Goal: Contribute content: Add original content to the website for others to see

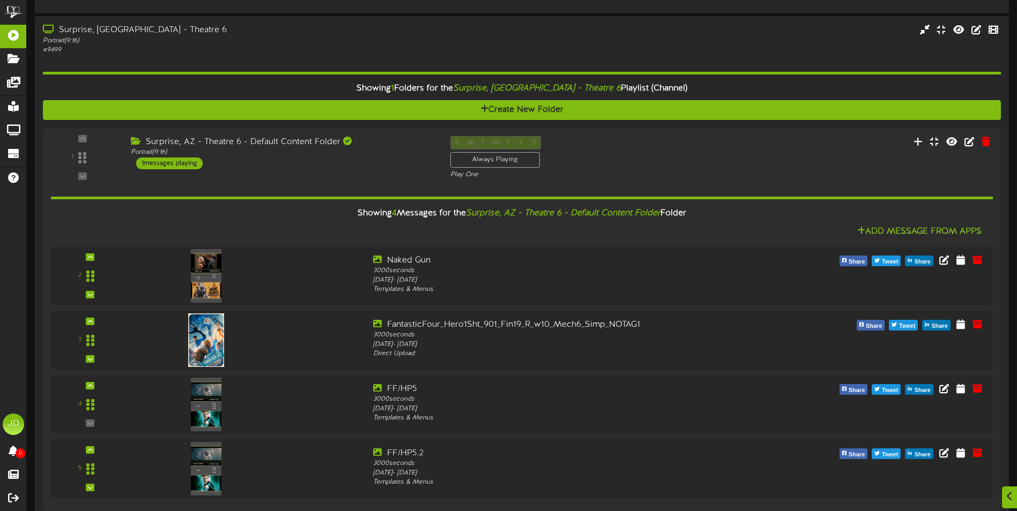
scroll to position [822, 0]
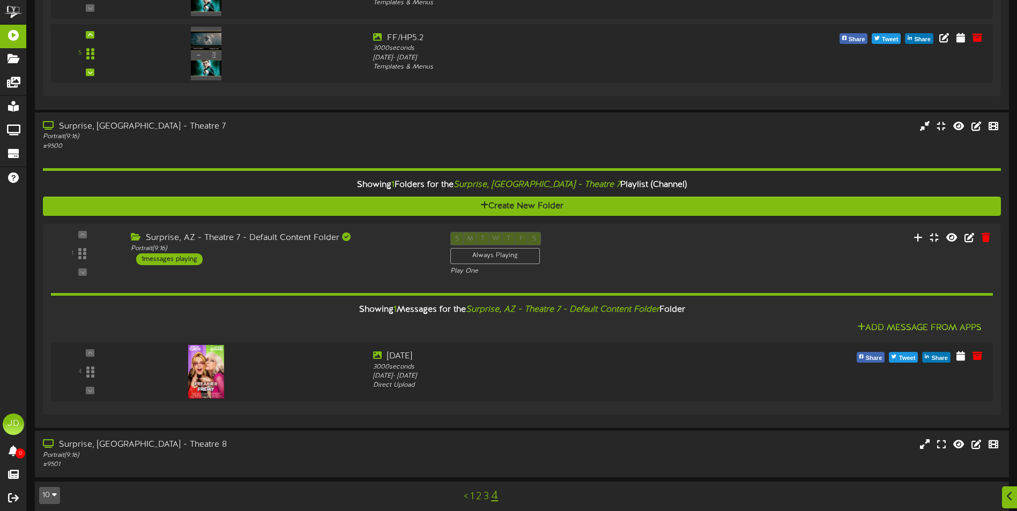
click at [487, 498] on link "3" at bounding box center [485, 497] width 5 height 12
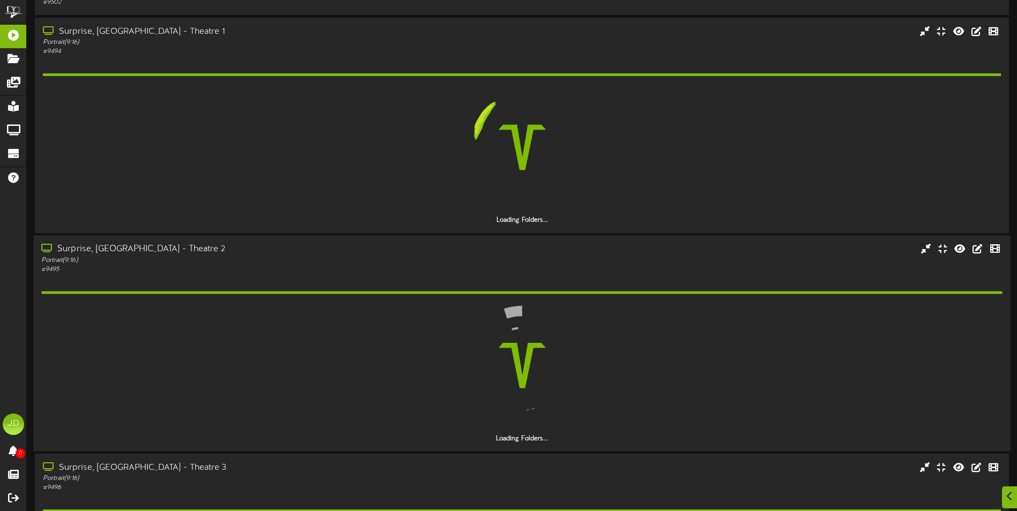
scroll to position [322, 0]
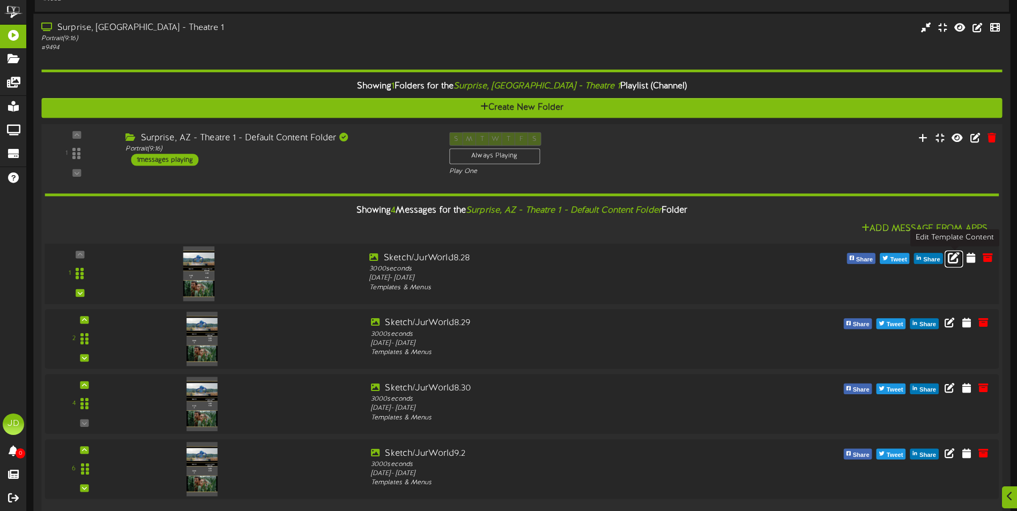
click at [953, 259] on icon at bounding box center [953, 257] width 12 height 12
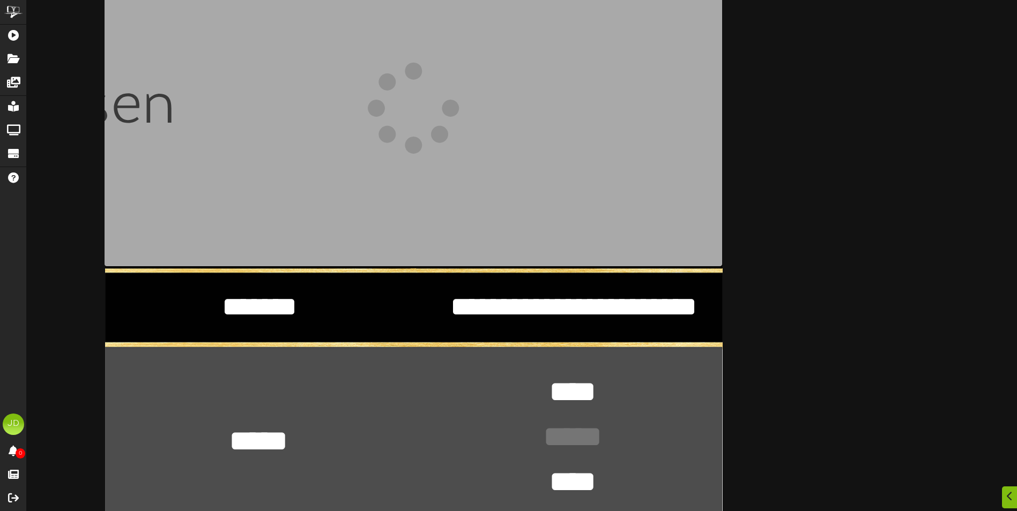
scroll to position [214, 0]
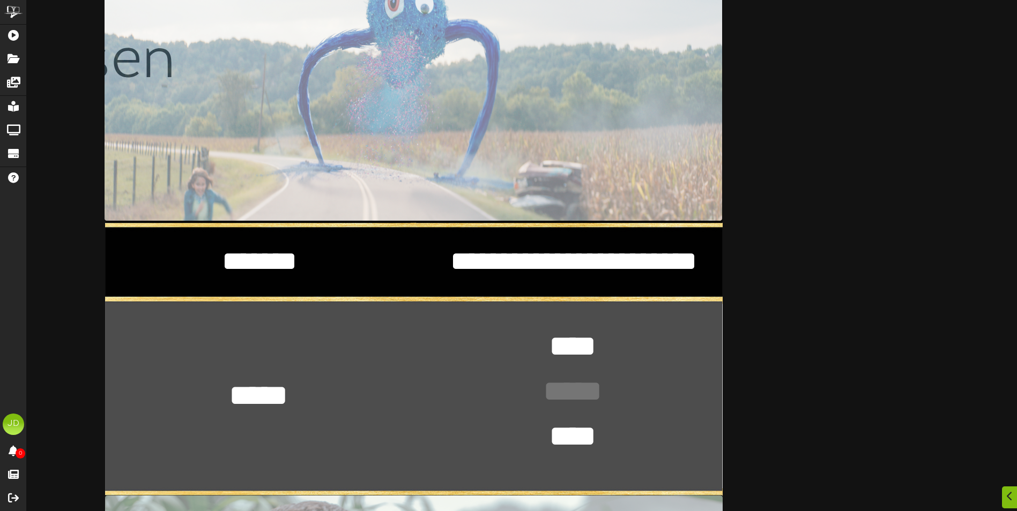
click at [304, 397] on div "**********" at bounding box center [413, 359] width 617 height 1097
click at [293, 393] on textarea "***** *" at bounding box center [258, 396] width 78 height 40
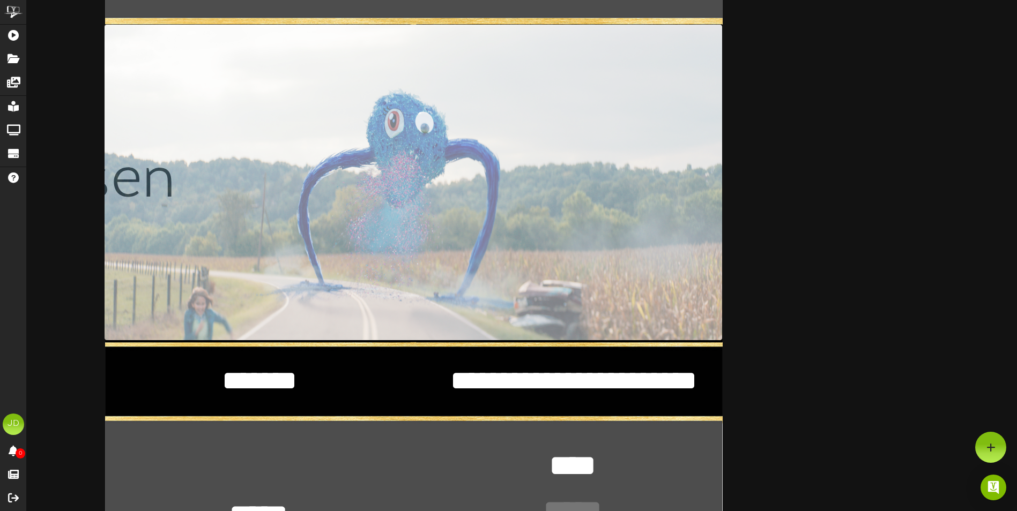
scroll to position [0, 0]
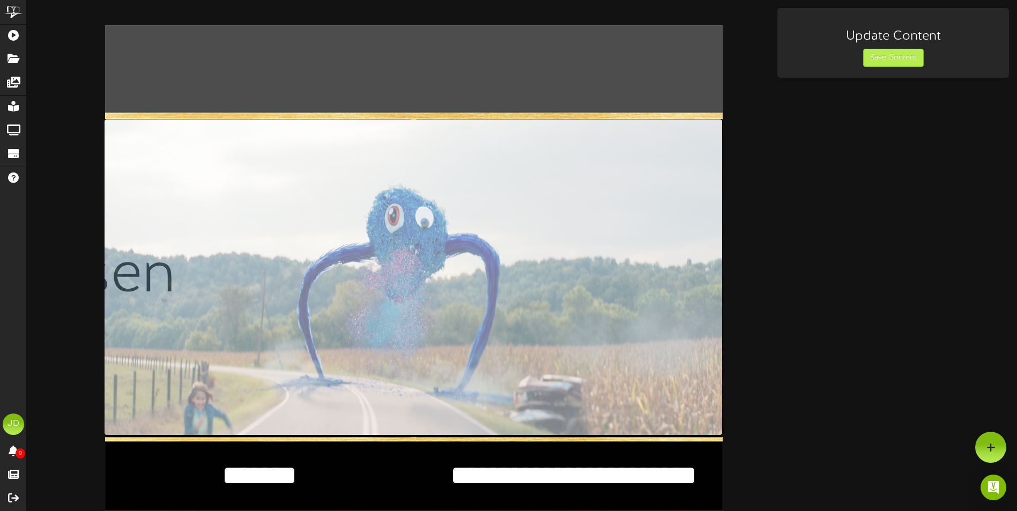
type textarea "*****"
click at [870, 57] on button "Save Content" at bounding box center [893, 58] width 61 height 18
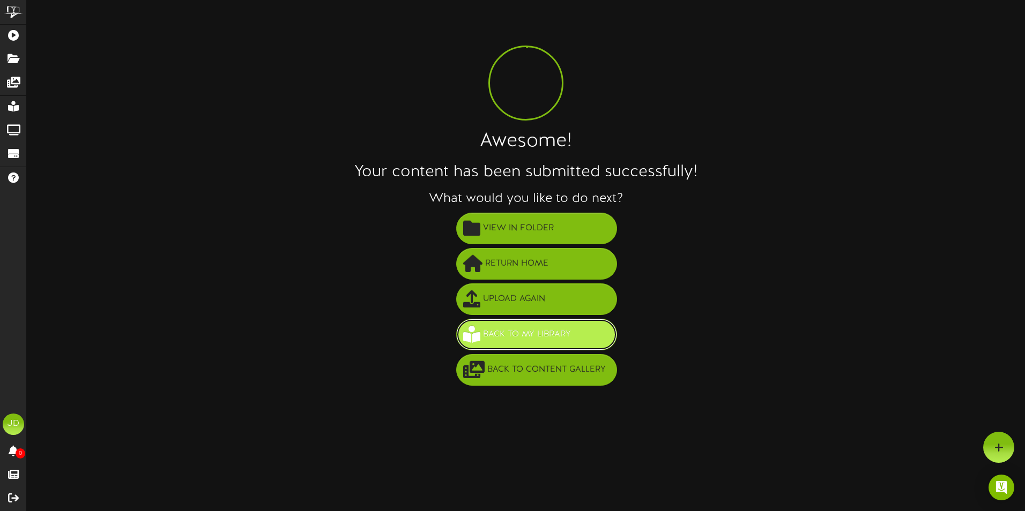
click at [555, 342] on span "Back to My Library" at bounding box center [526, 335] width 93 height 18
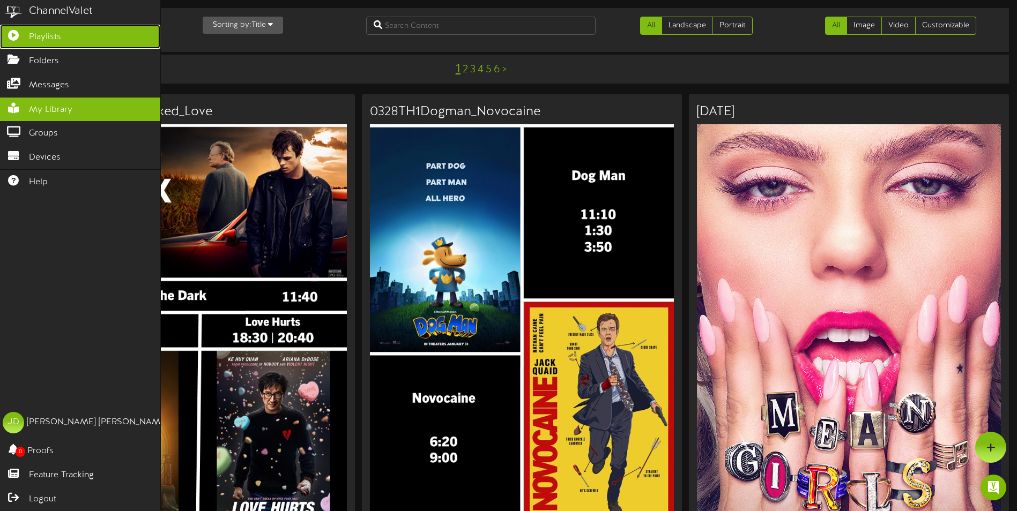
click at [71, 43] on link "Playlists" at bounding box center [80, 37] width 160 height 24
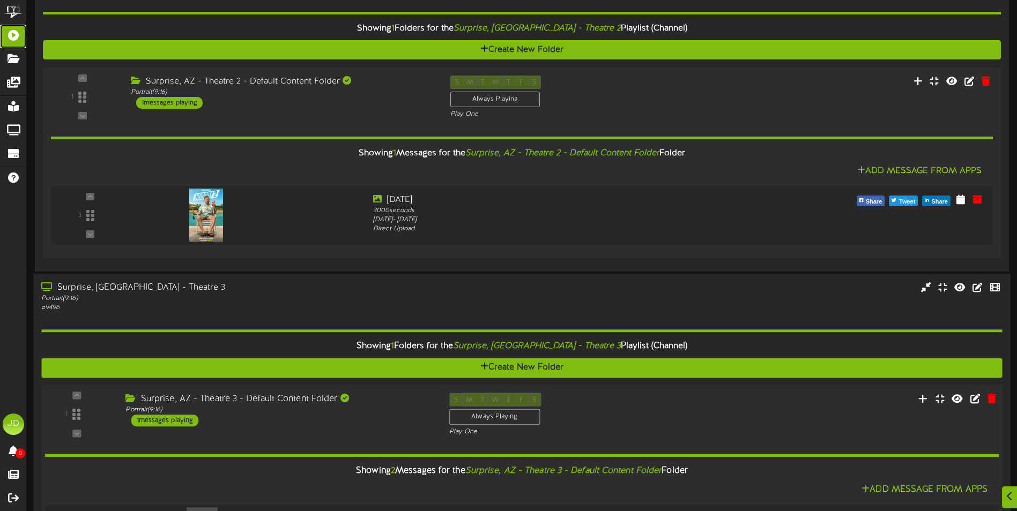
scroll to position [1125, 0]
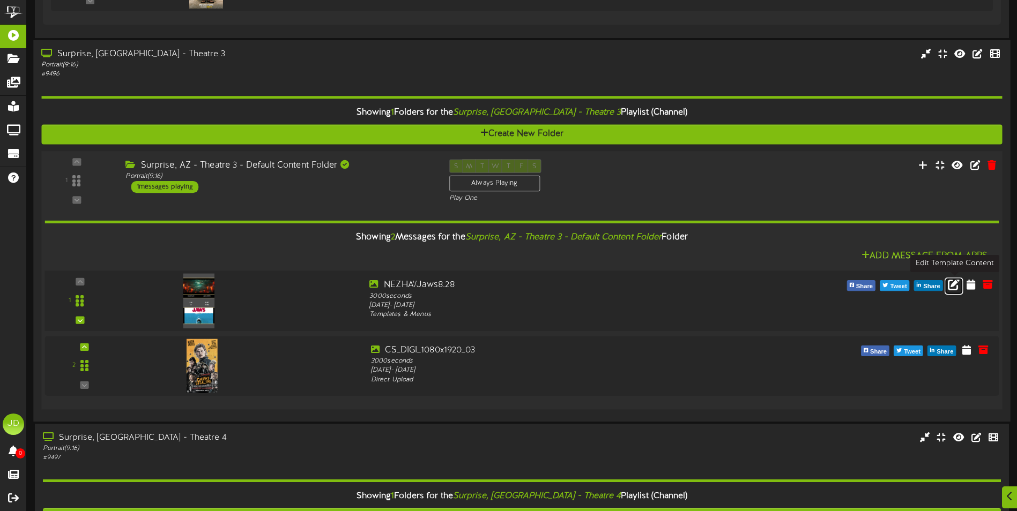
click at [957, 288] on icon at bounding box center [953, 285] width 12 height 12
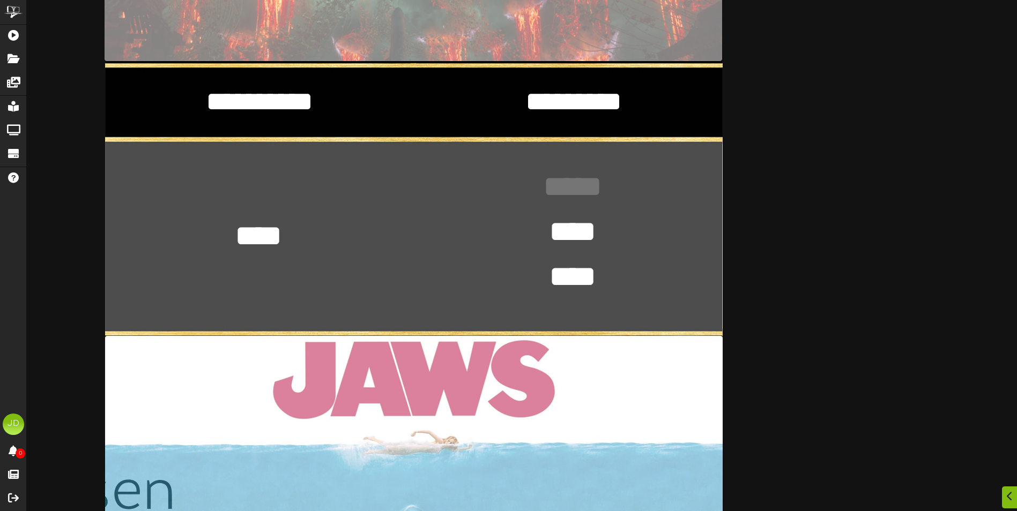
scroll to position [375, 0]
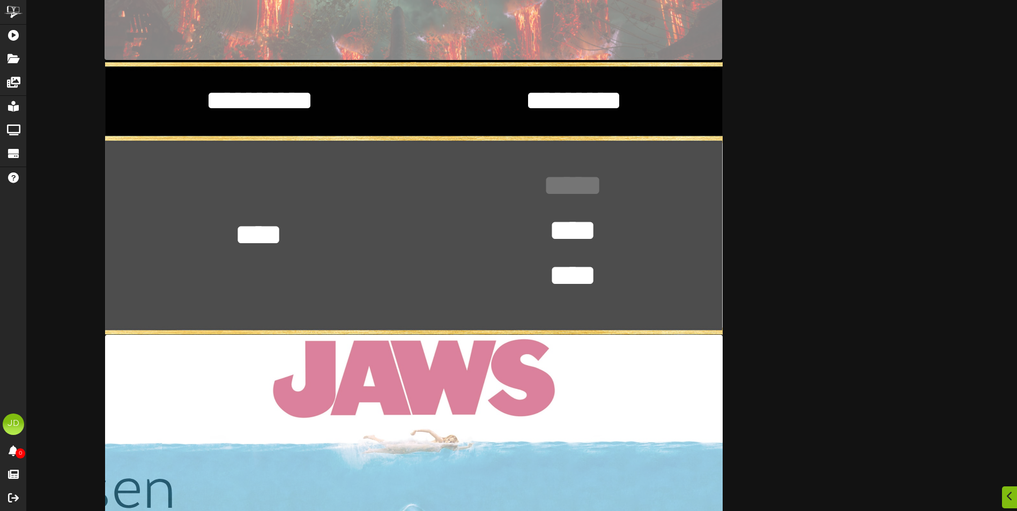
click at [300, 234] on div "********* ********* **** **** **** *" at bounding box center [413, 198] width 617 height 1097
click at [288, 234] on textarea "**** *" at bounding box center [258, 235] width 78 height 40
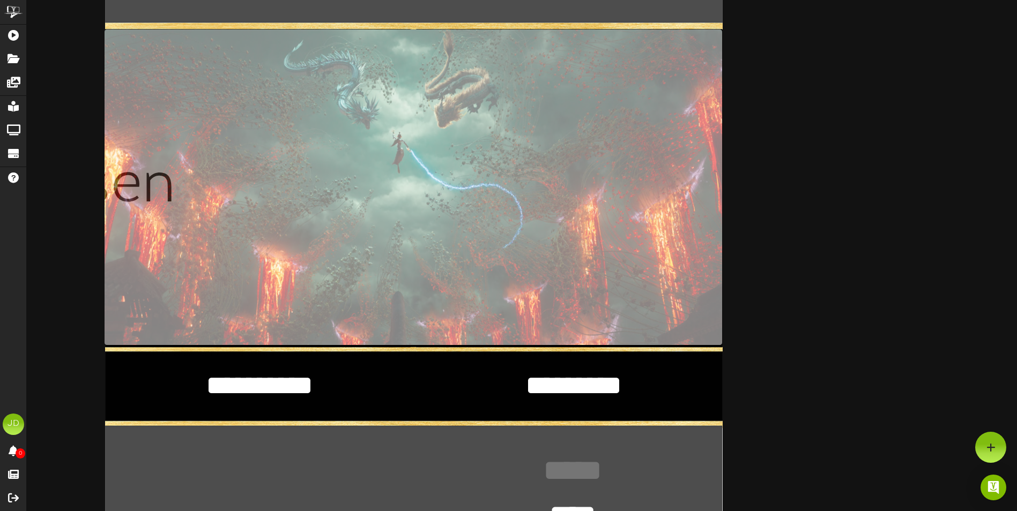
scroll to position [0, 0]
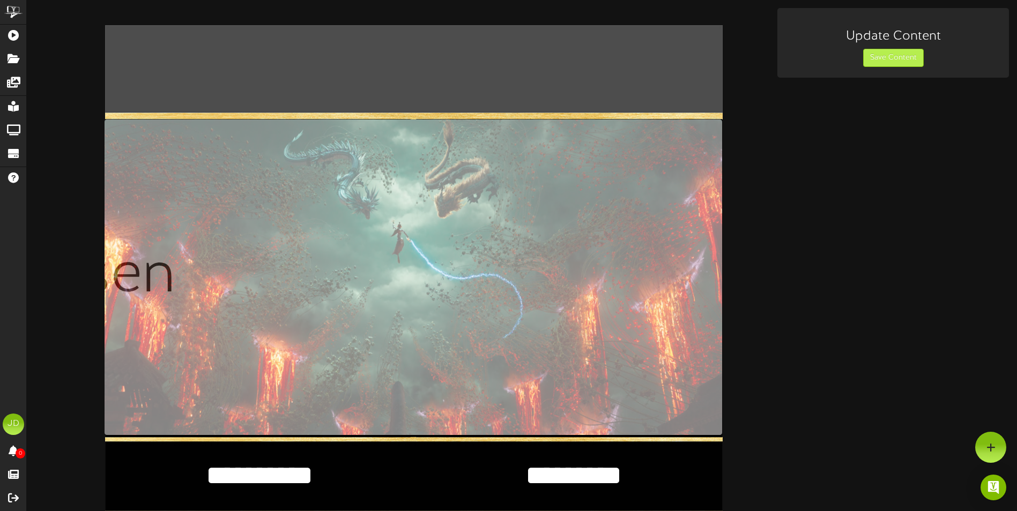
type textarea "****"
click at [886, 61] on button "Save Content" at bounding box center [893, 58] width 61 height 18
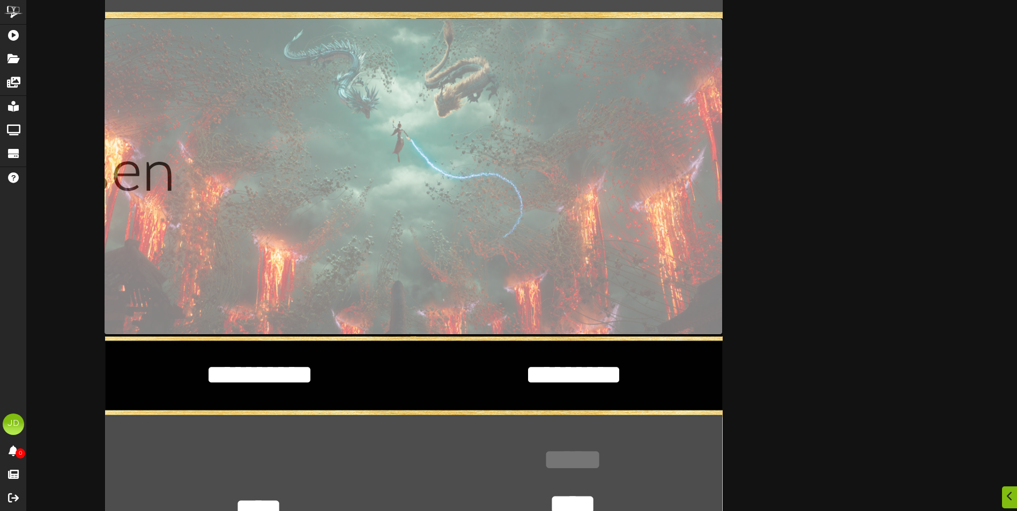
scroll to position [268, 0]
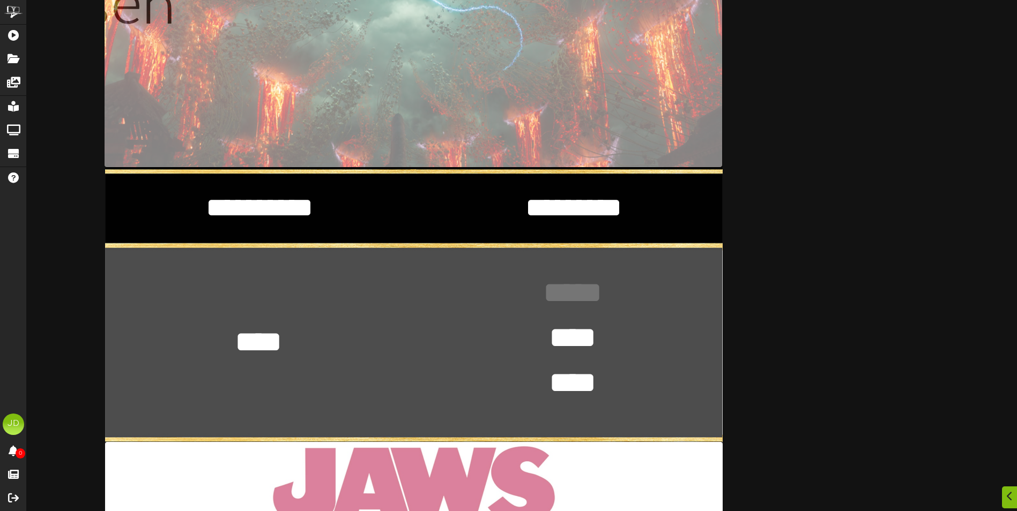
click at [288, 332] on textarea "**** *" at bounding box center [258, 342] width 78 height 40
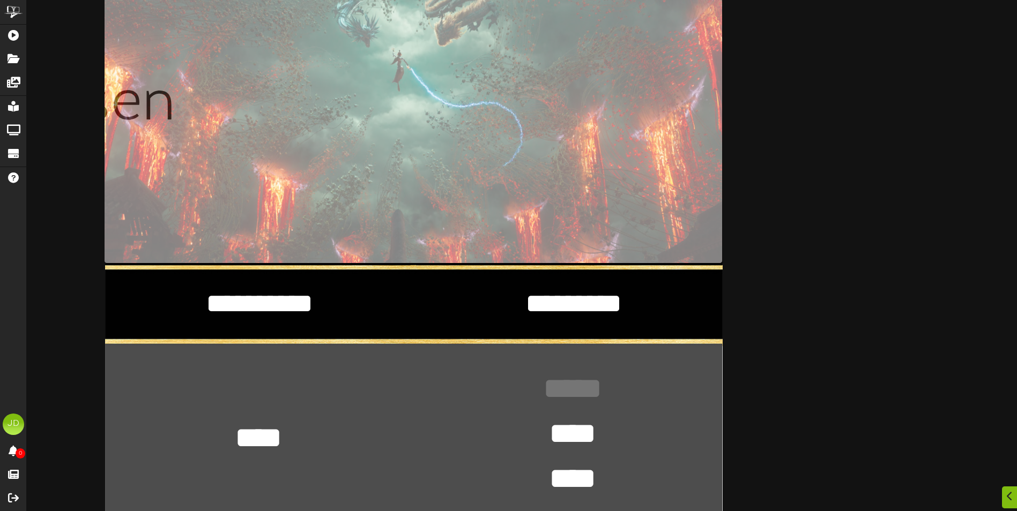
scroll to position [0, 0]
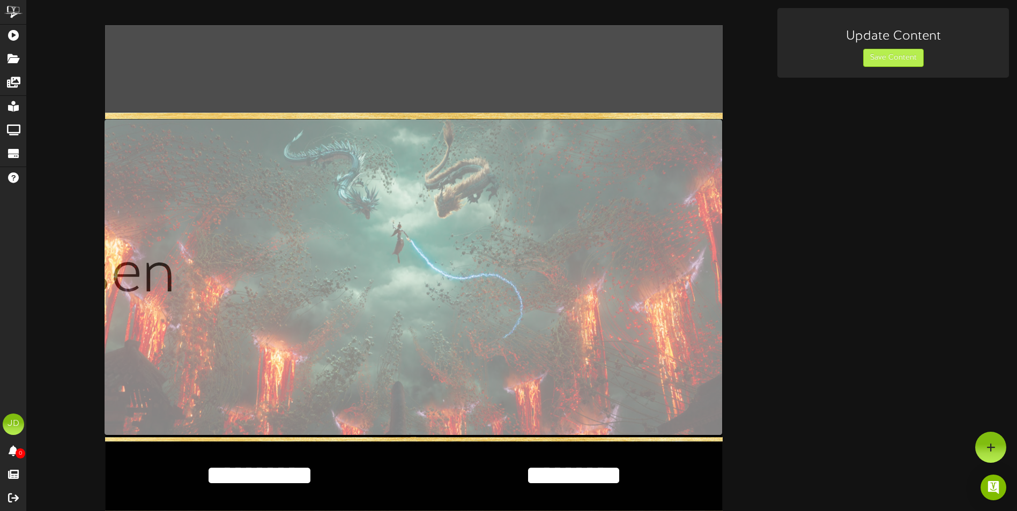
type textarea "****"
click at [876, 62] on button "Save Content" at bounding box center [893, 58] width 61 height 18
drag, startPoint x: 882, startPoint y: 300, endPoint x: 842, endPoint y: 273, distance: 47.4
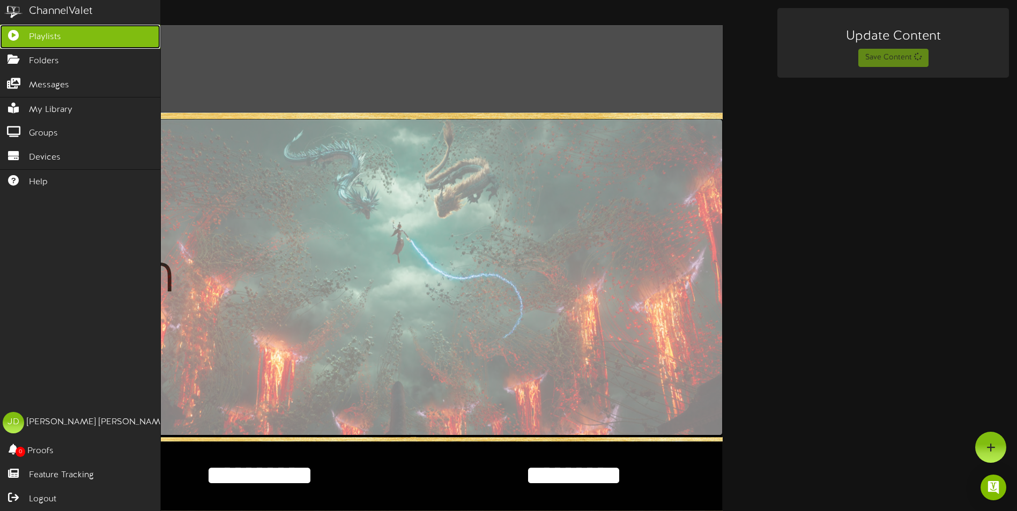
click at [33, 36] on span "Playlists" at bounding box center [45, 37] width 32 height 12
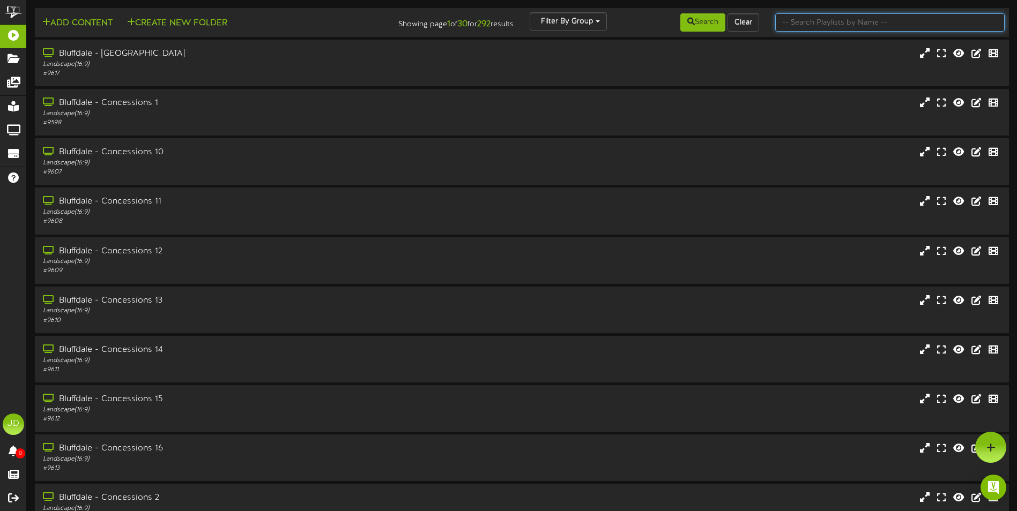
click at [797, 24] on input "text" at bounding box center [889, 22] width 229 height 18
type input "surprise"
click at [691, 28] on button "Search" at bounding box center [702, 22] width 45 height 18
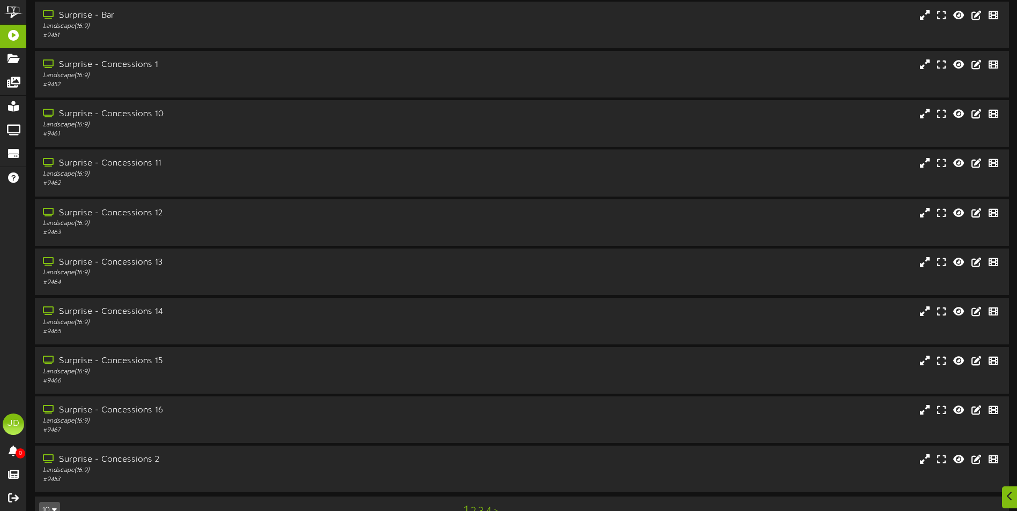
scroll to position [64, 0]
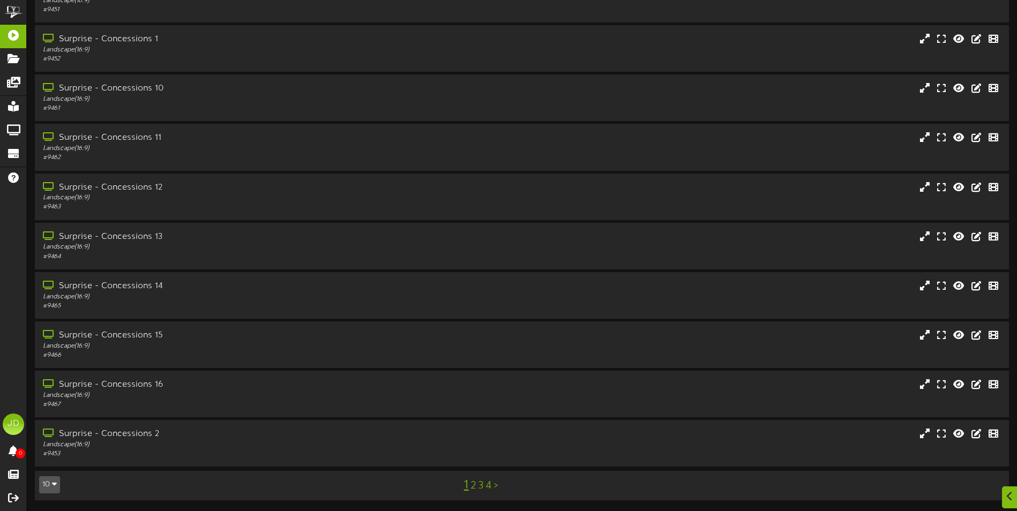
click at [481, 485] on link "3" at bounding box center [480, 486] width 5 height 12
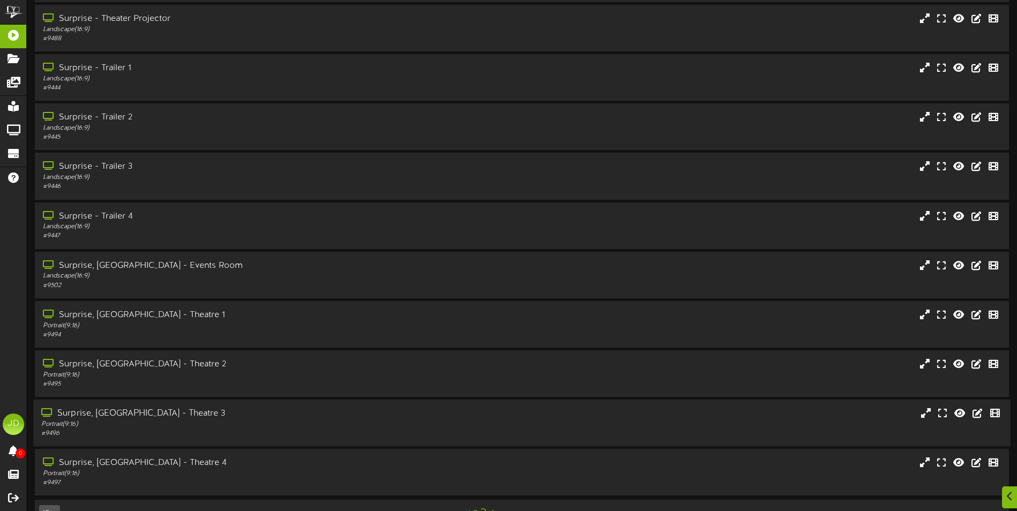
scroll to position [64, 0]
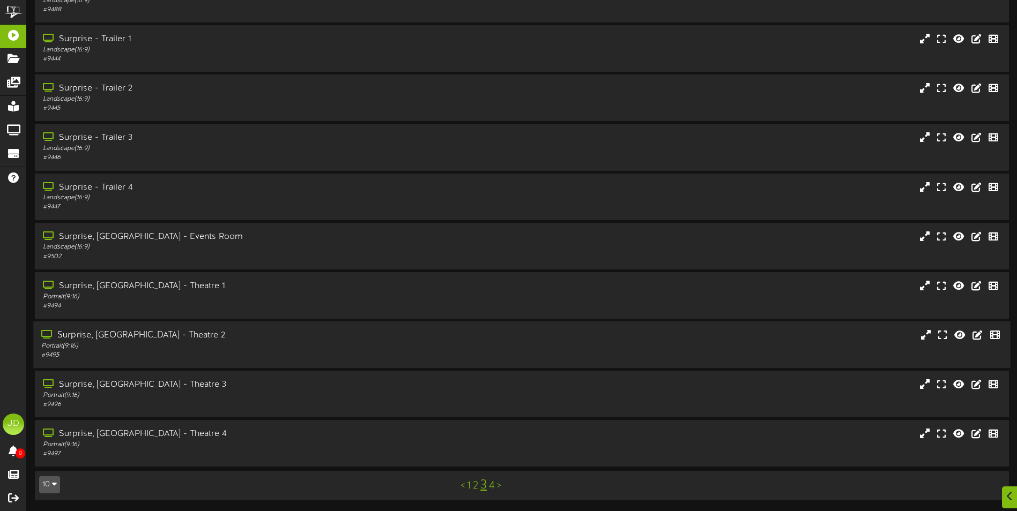
click at [164, 334] on div "Surprise, AZ - Theatre 2" at bounding box center [236, 336] width 391 height 12
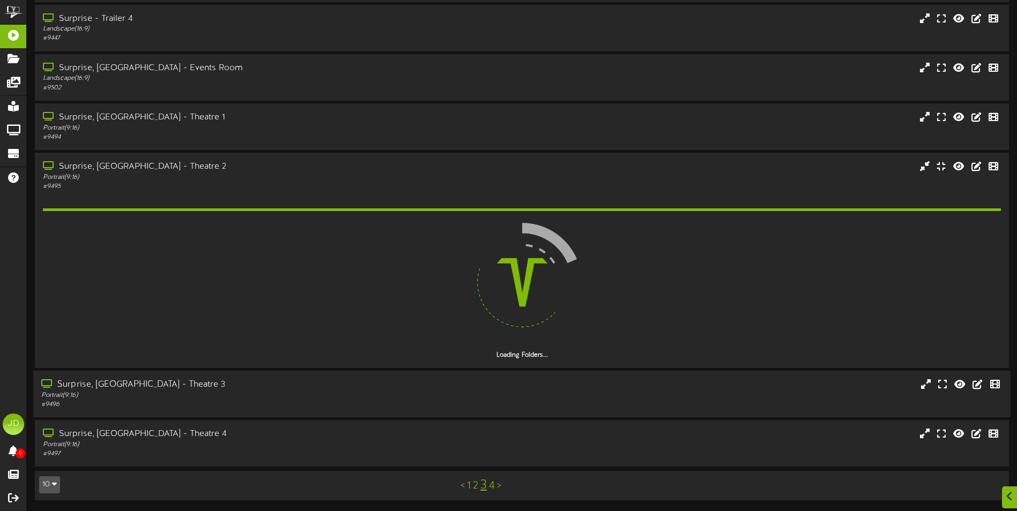
click at [212, 400] on div "Portrait ( 9:16 )" at bounding box center [236, 395] width 391 height 9
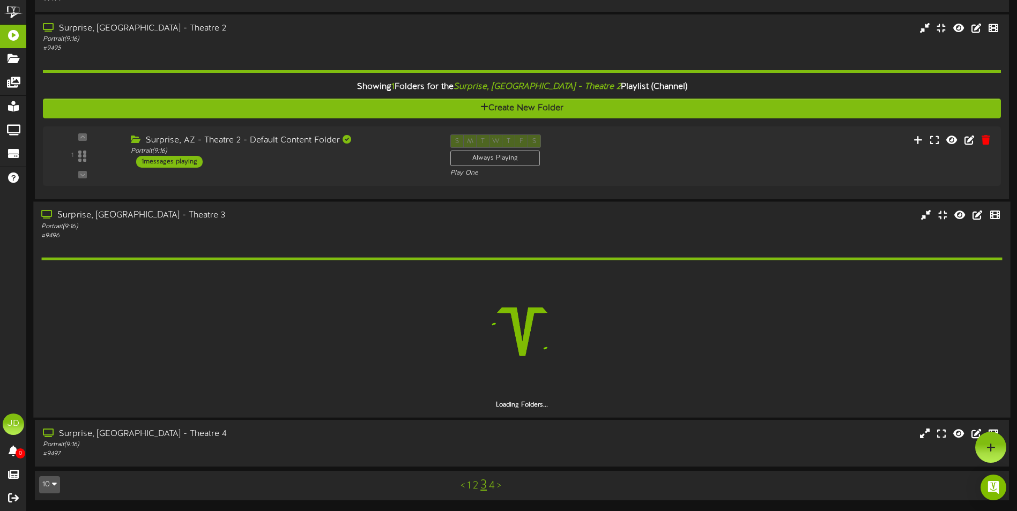
scroll to position [340, 0]
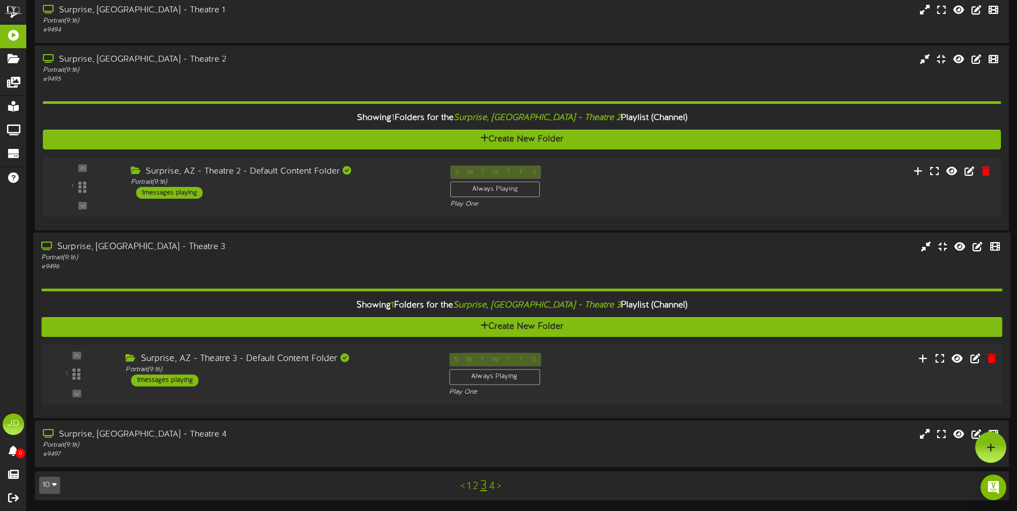
click at [364, 380] on div "Surprise, AZ - Theatre 3 - Default Content Folder Portrait ( 9:16 ) 1 messages …" at bounding box center [278, 370] width 323 height 34
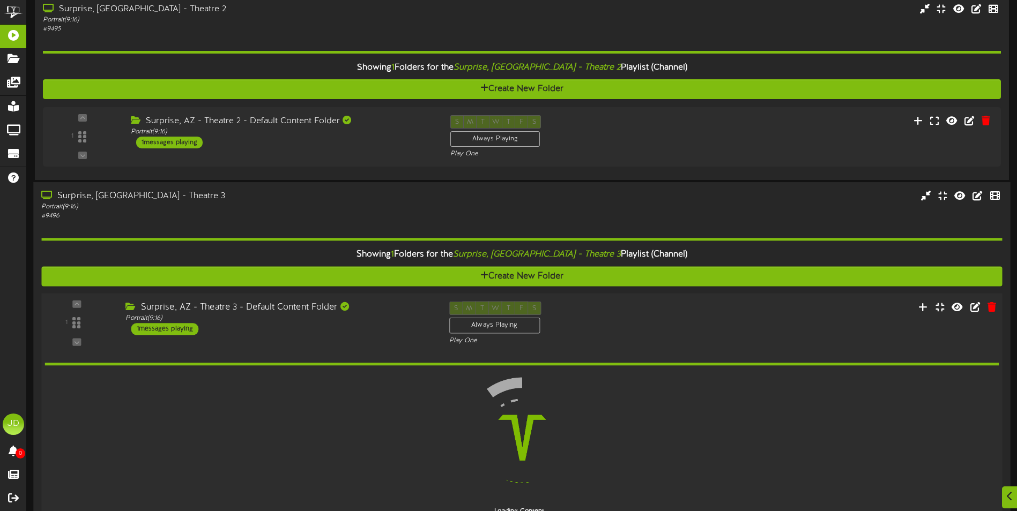
scroll to position [509, 0]
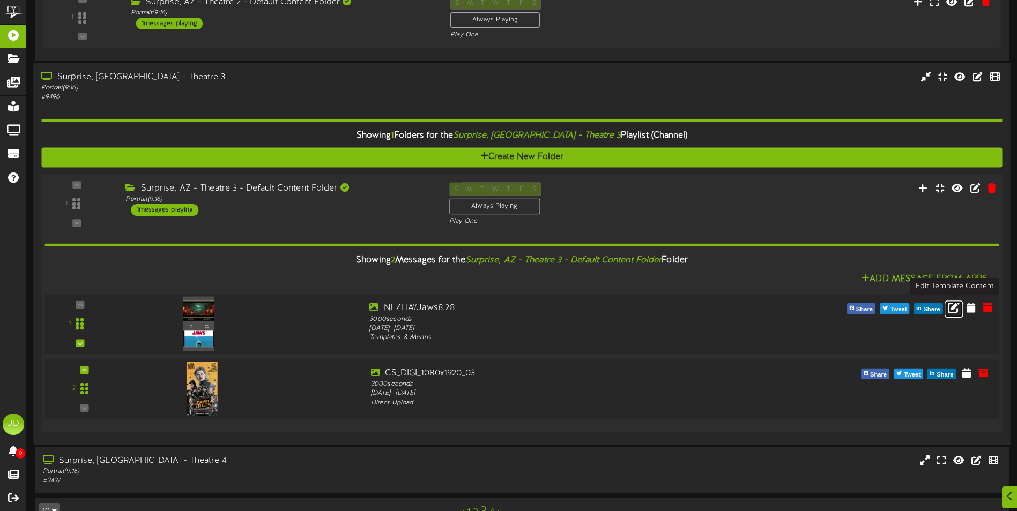
click at [952, 311] on icon at bounding box center [953, 307] width 12 height 12
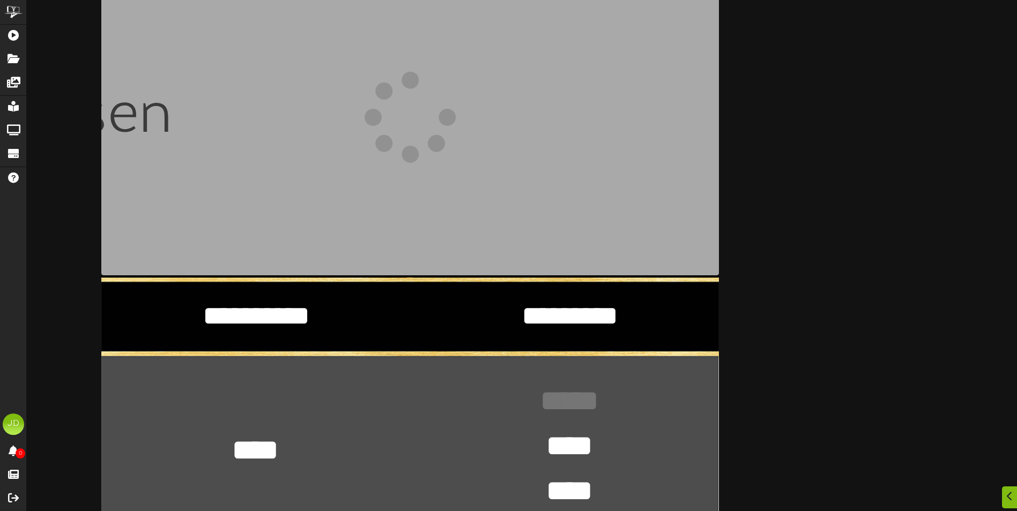
scroll to position [161, 0]
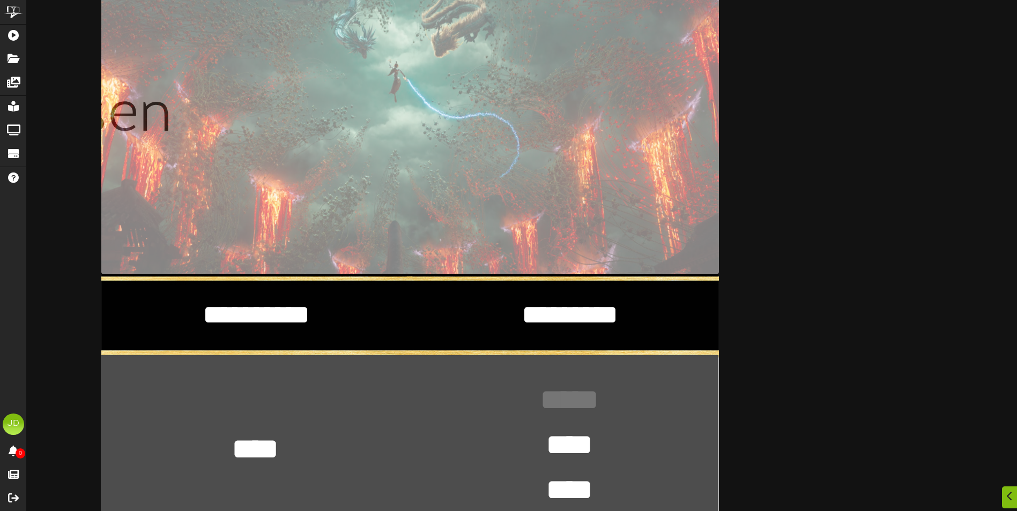
click at [287, 446] on textarea "**** *" at bounding box center [255, 449] width 78 height 40
type textarea "****"
click at [978, 271] on div "********* ********* **** **** **** * Update Content Save Content" at bounding box center [522, 404] width 990 height 1115
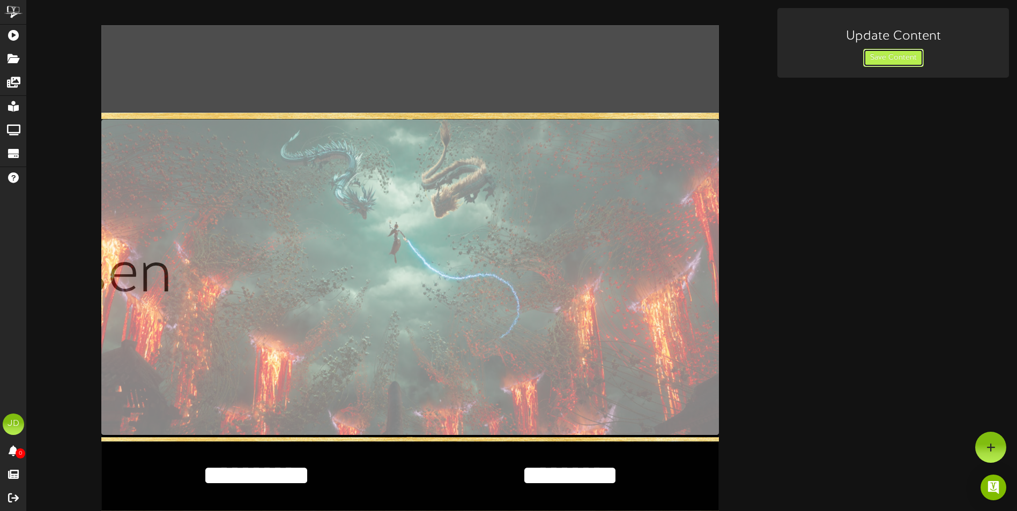
click at [893, 65] on button "Save Content" at bounding box center [893, 58] width 61 height 18
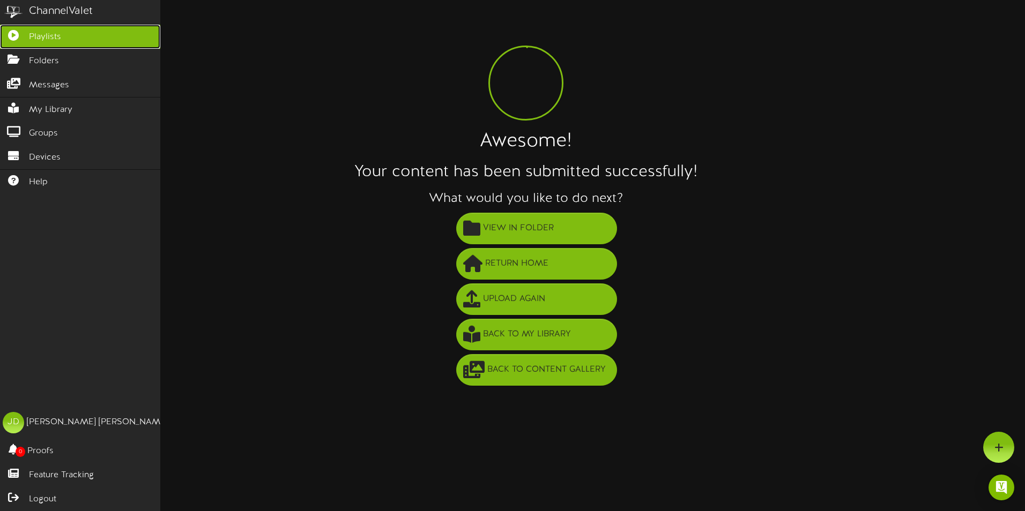
click at [72, 35] on link "Playlists" at bounding box center [80, 37] width 160 height 24
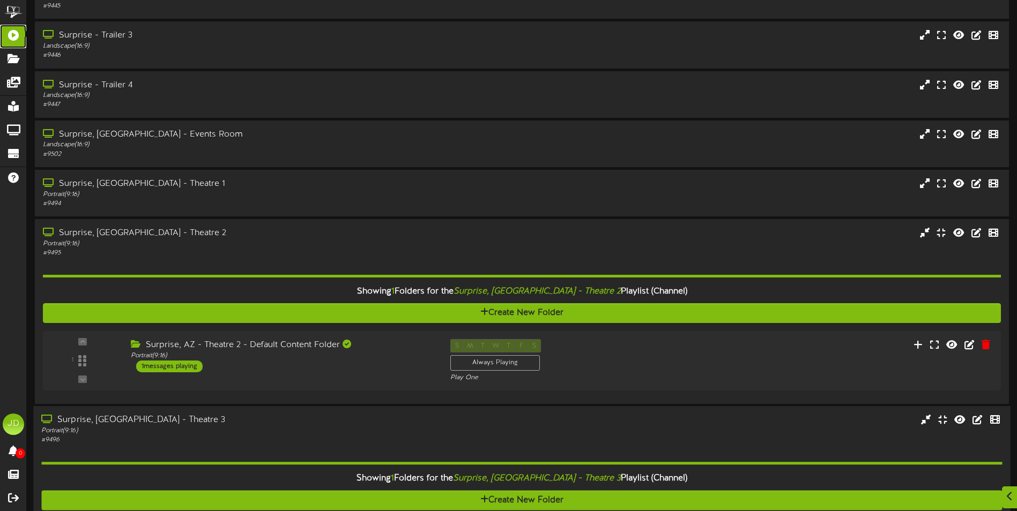
scroll to position [482, 0]
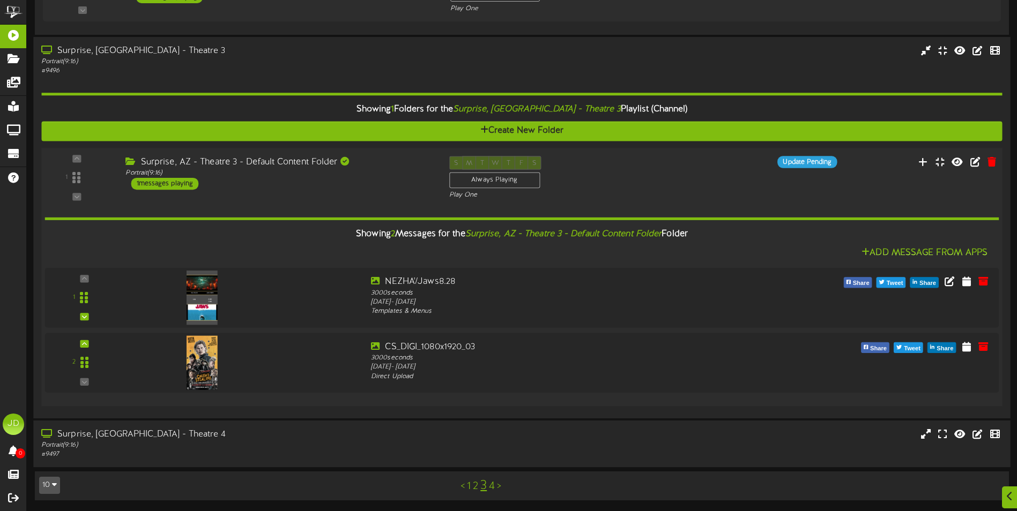
click at [210, 447] on div "Portrait ( 9:16 )" at bounding box center [236, 445] width 391 height 9
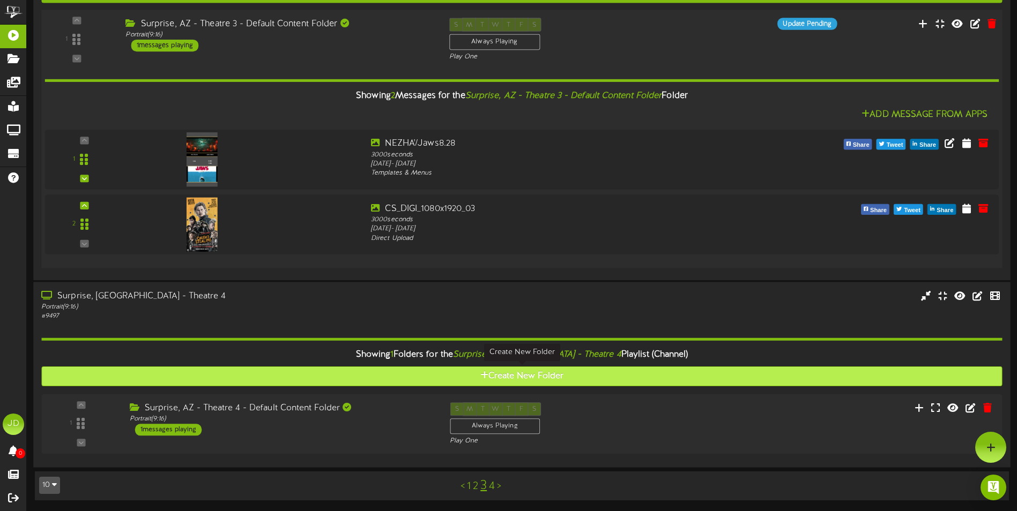
scroll to position [674, 0]
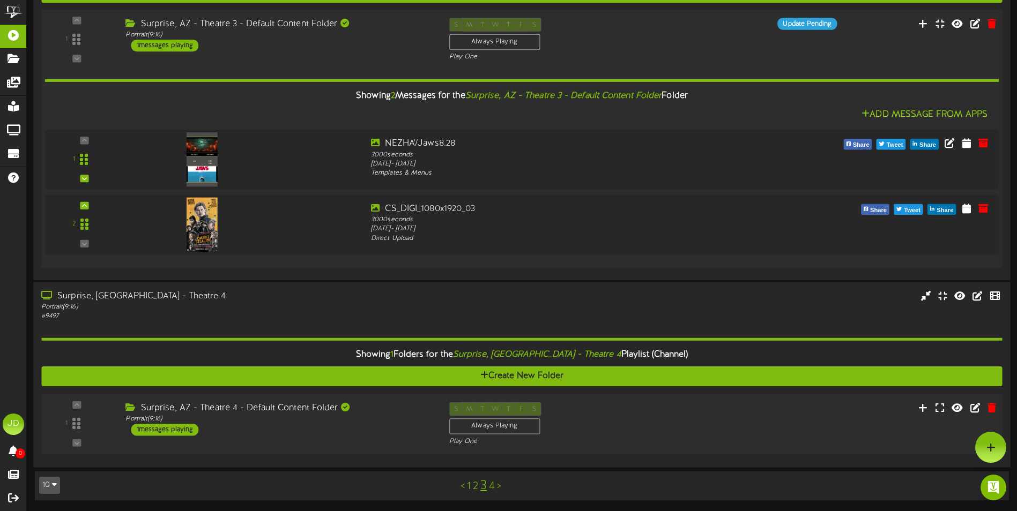
click at [368, 426] on div "Surprise, AZ - Theatre 4 - Default Content Folder Portrait ( 9:16 ) 1 messages …" at bounding box center [278, 419] width 323 height 34
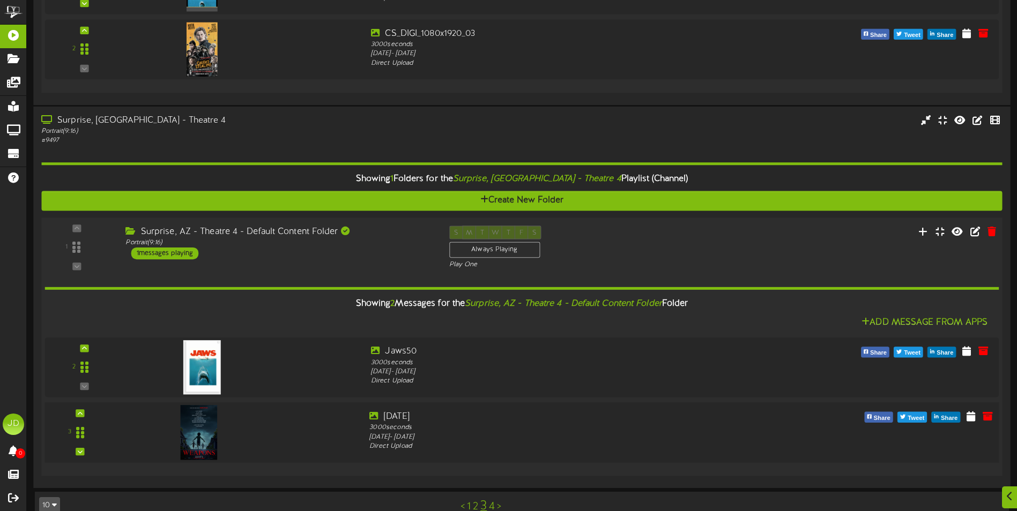
scroll to position [869, 0]
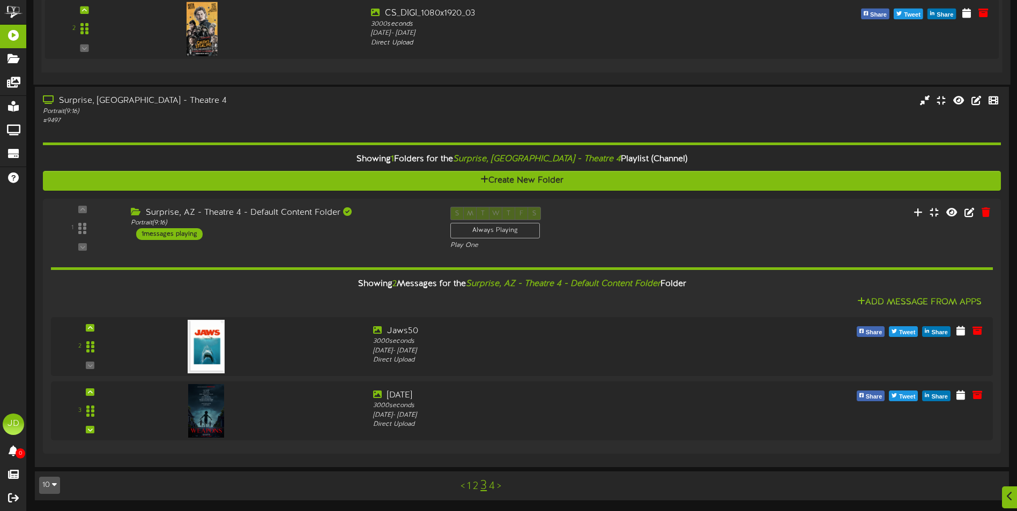
click at [491, 484] on link "4" at bounding box center [492, 487] width 6 height 12
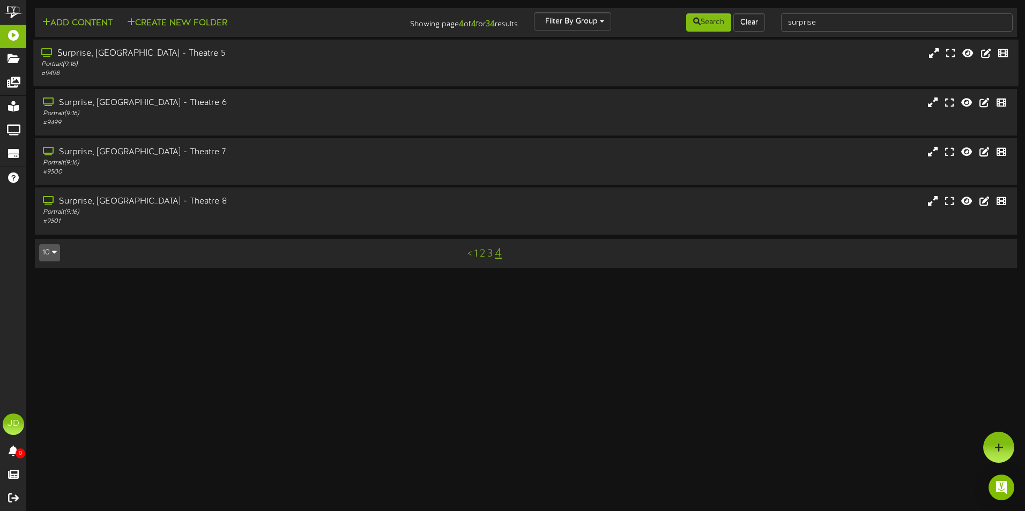
click at [213, 69] on div "# 9498" at bounding box center [238, 73] width 394 height 9
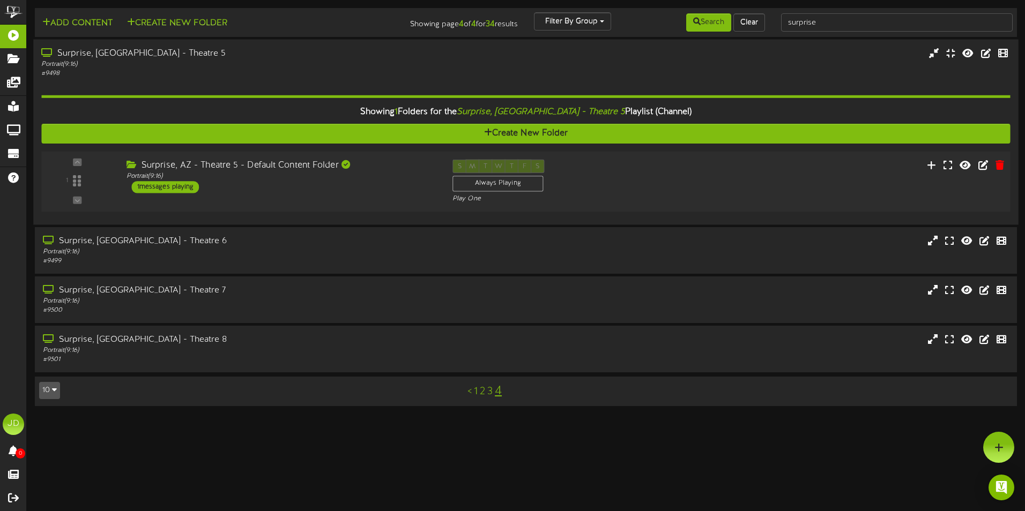
click at [332, 188] on div "Surprise, AZ - Theatre 5 - Default Content Folder Portrait ( 9:16 ) 1 messages …" at bounding box center [281, 177] width 326 height 34
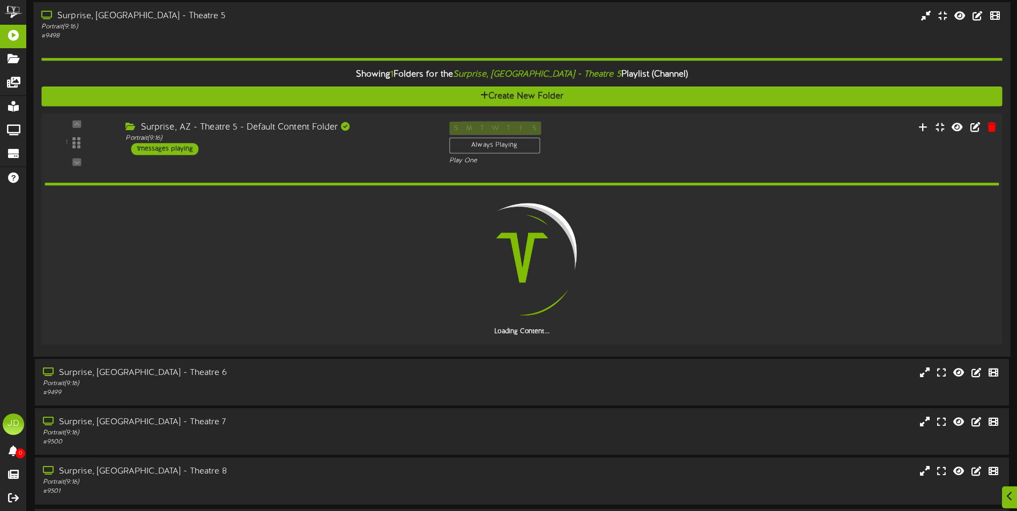
scroll to position [74, 0]
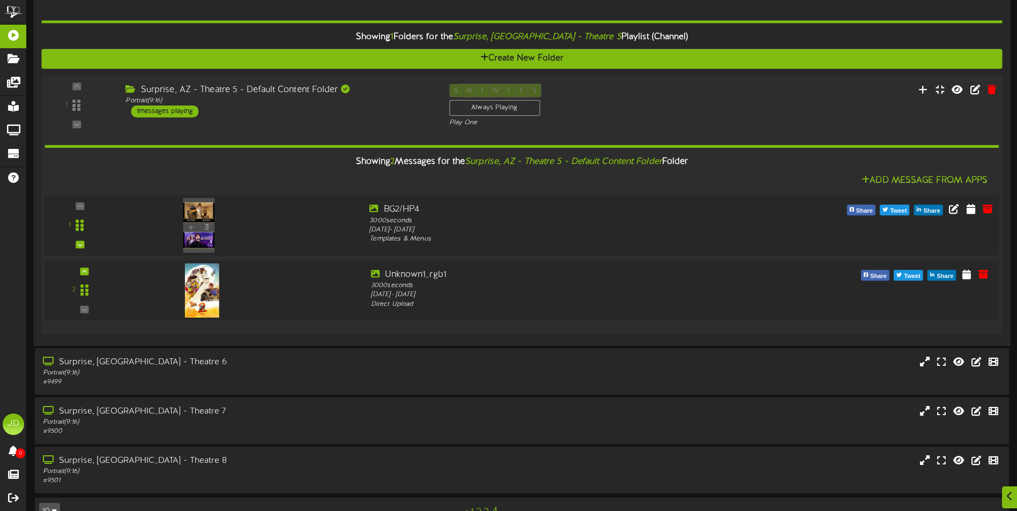
click at [301, 231] on div at bounding box center [240, 223] width 241 height 39
click at [952, 211] on icon at bounding box center [953, 209] width 12 height 12
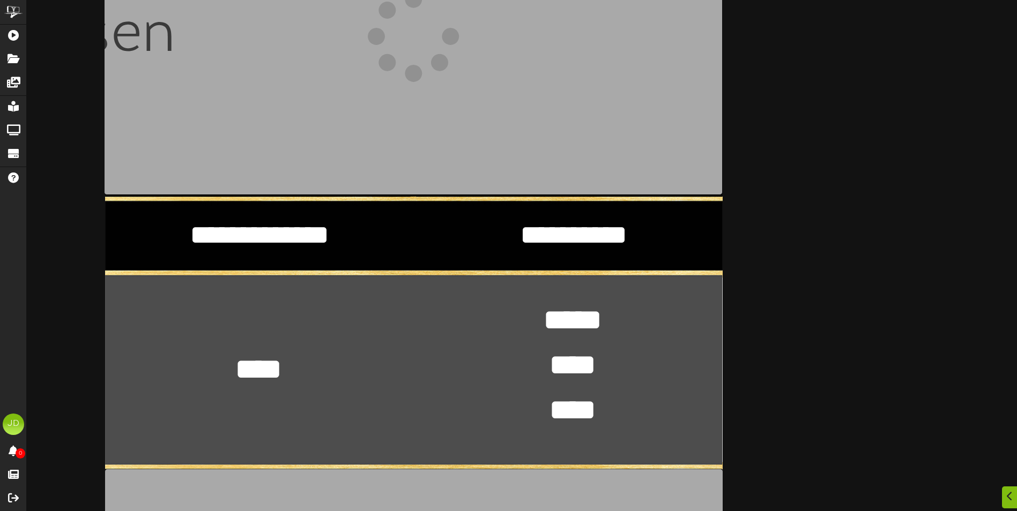
scroll to position [322, 0]
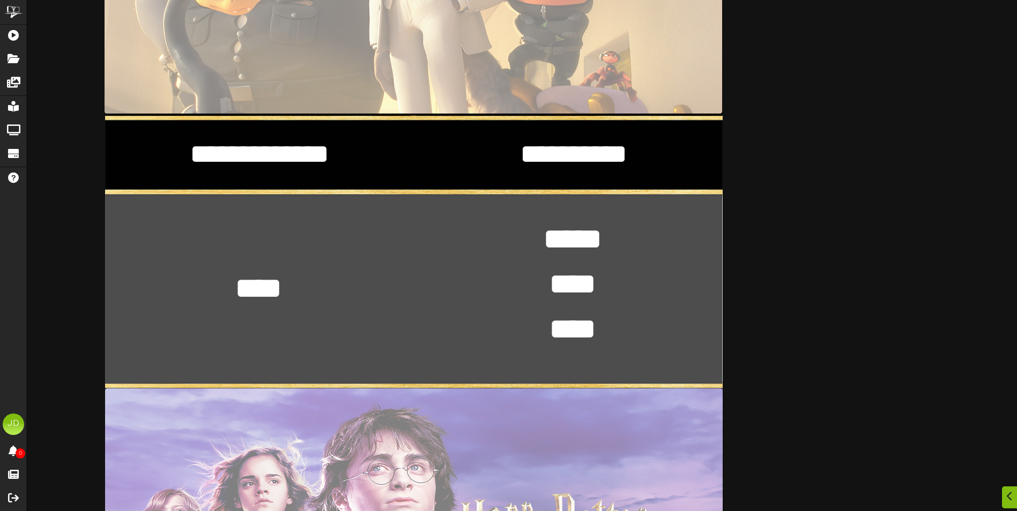
click at [295, 300] on textarea "**** *" at bounding box center [258, 288] width 78 height 40
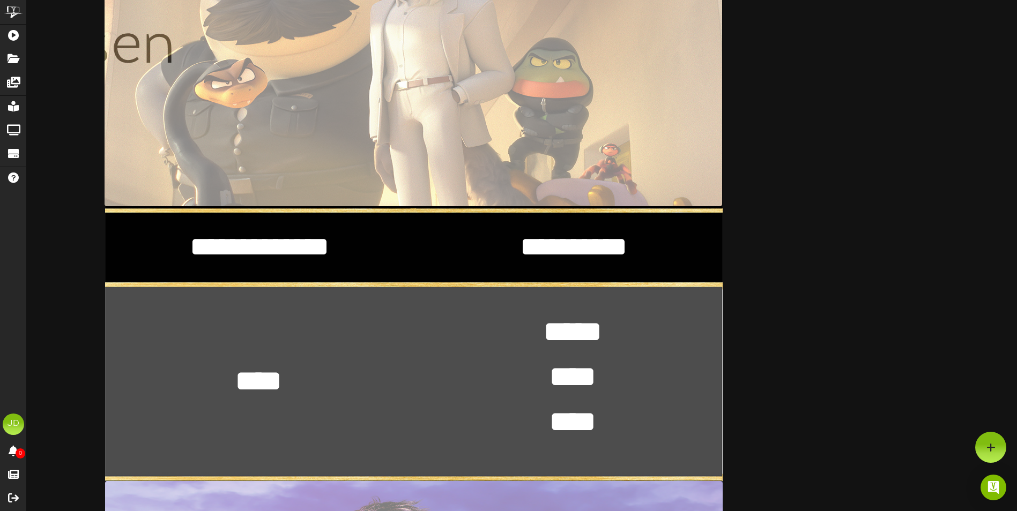
scroll to position [0, 0]
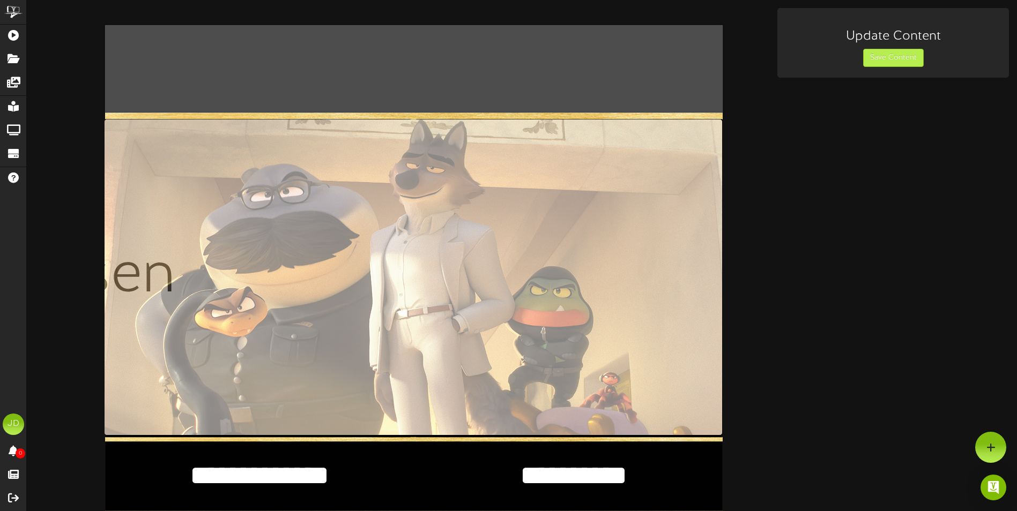
type textarea "****"
click at [893, 58] on button "Save Content" at bounding box center [893, 58] width 61 height 18
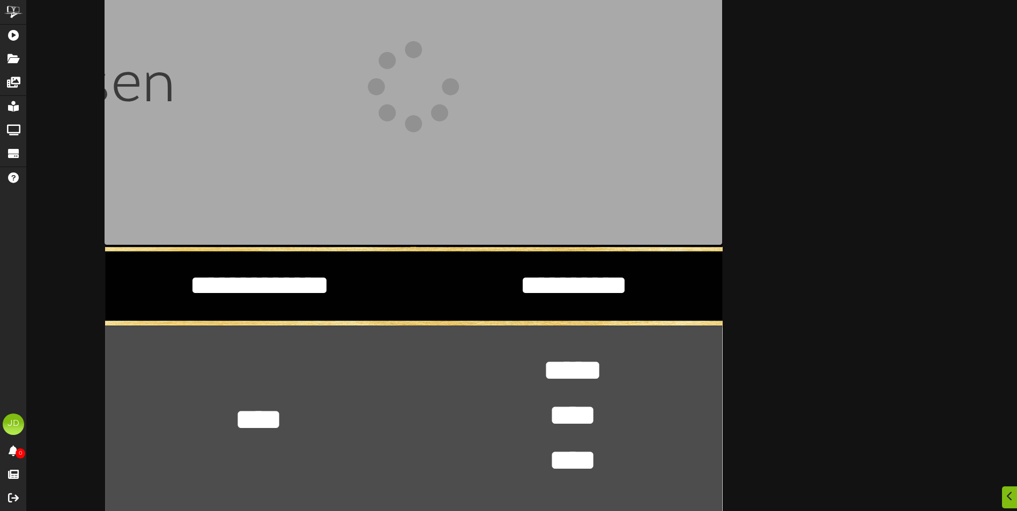
scroll to position [268, 0]
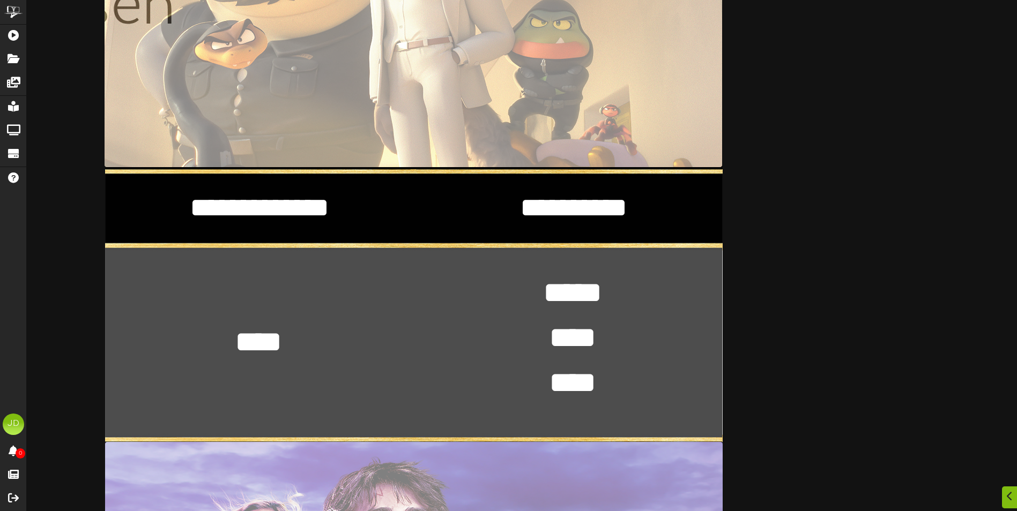
click at [290, 340] on textarea "**** *" at bounding box center [258, 342] width 78 height 40
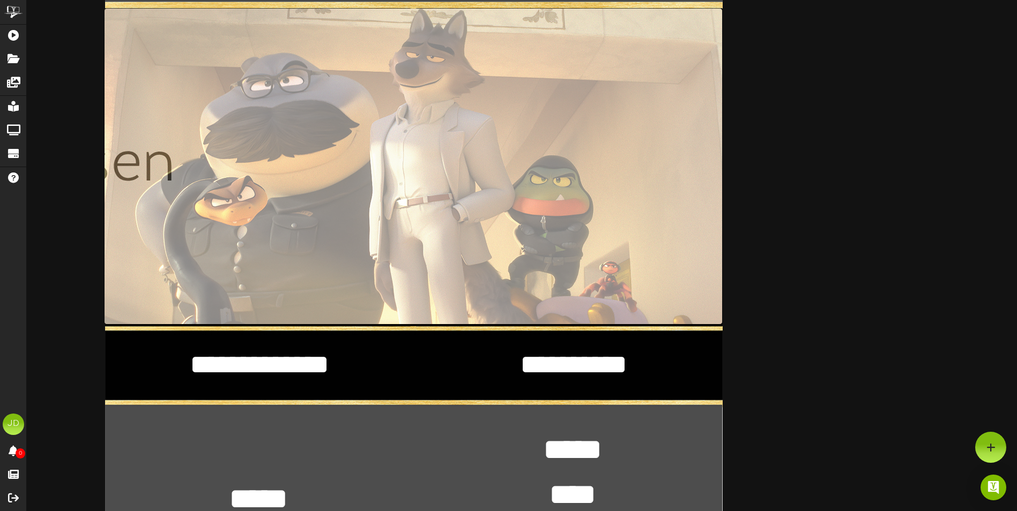
scroll to position [0, 0]
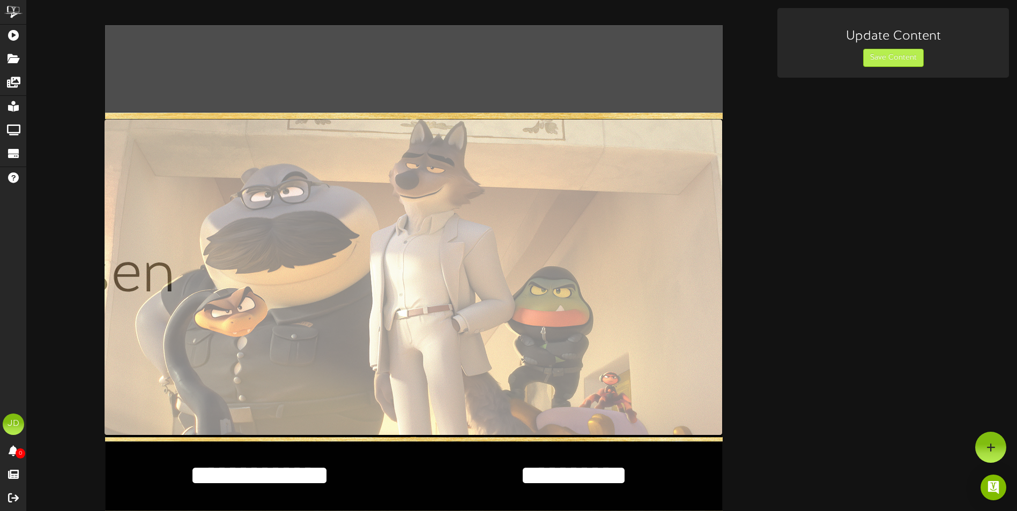
type textarea "****"
click at [884, 58] on button "Save Content" at bounding box center [893, 58] width 61 height 18
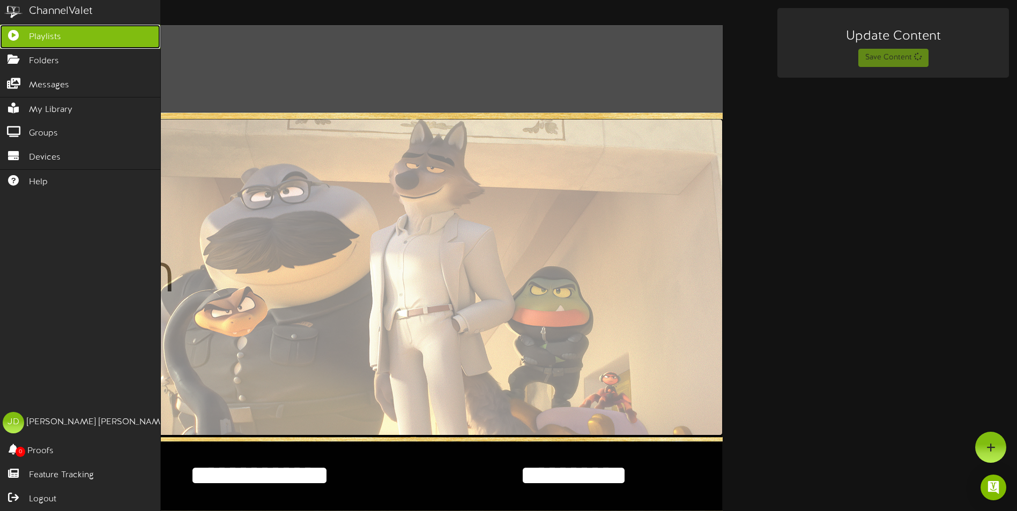
click at [71, 40] on link "Playlists" at bounding box center [80, 37] width 160 height 24
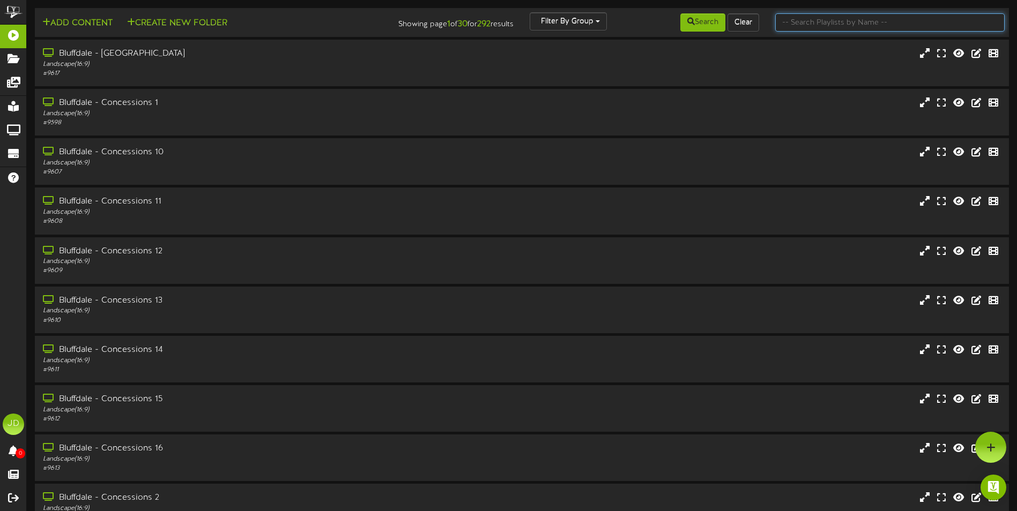
click at [804, 21] on input "text" at bounding box center [889, 22] width 229 height 18
type input "surprise"
click at [700, 24] on button "Search" at bounding box center [702, 22] width 45 height 18
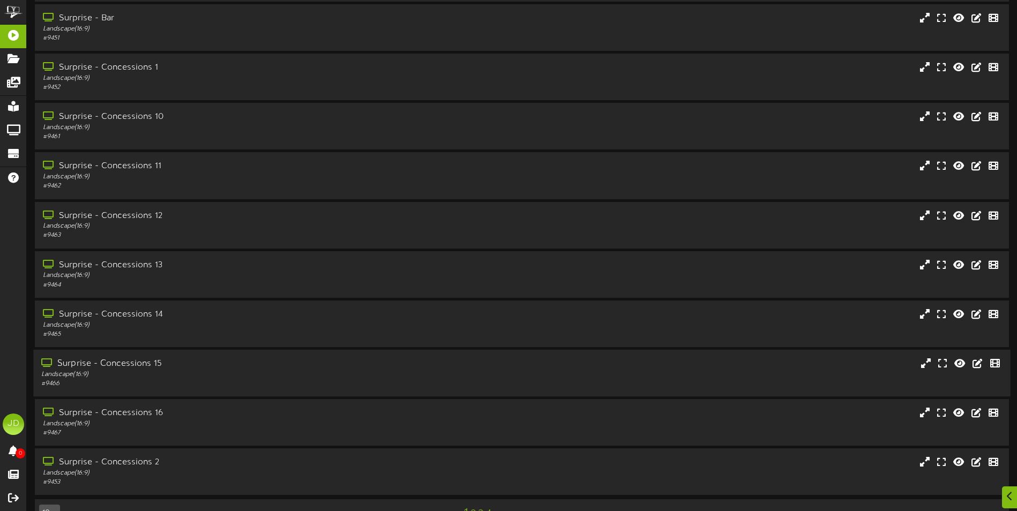
scroll to position [64, 0]
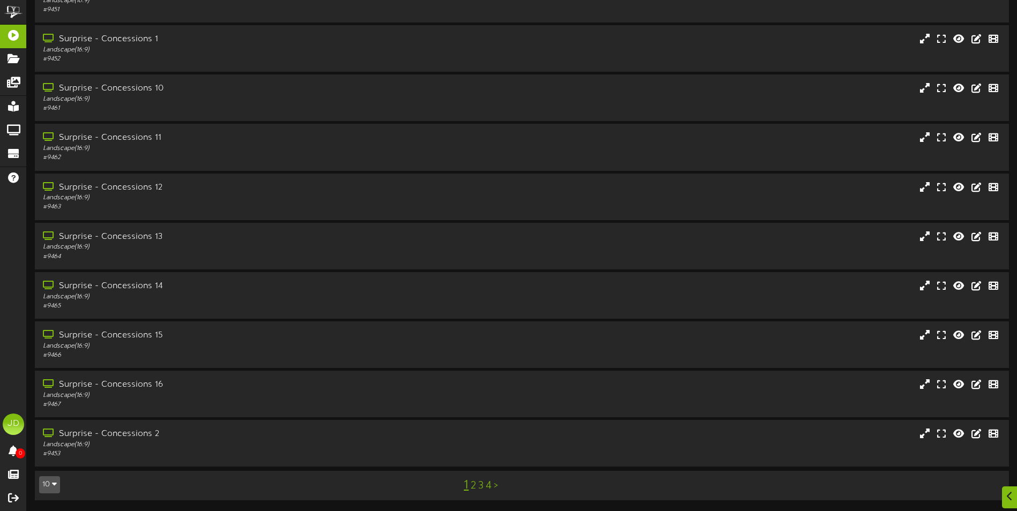
click at [479, 482] on link "3" at bounding box center [480, 486] width 5 height 12
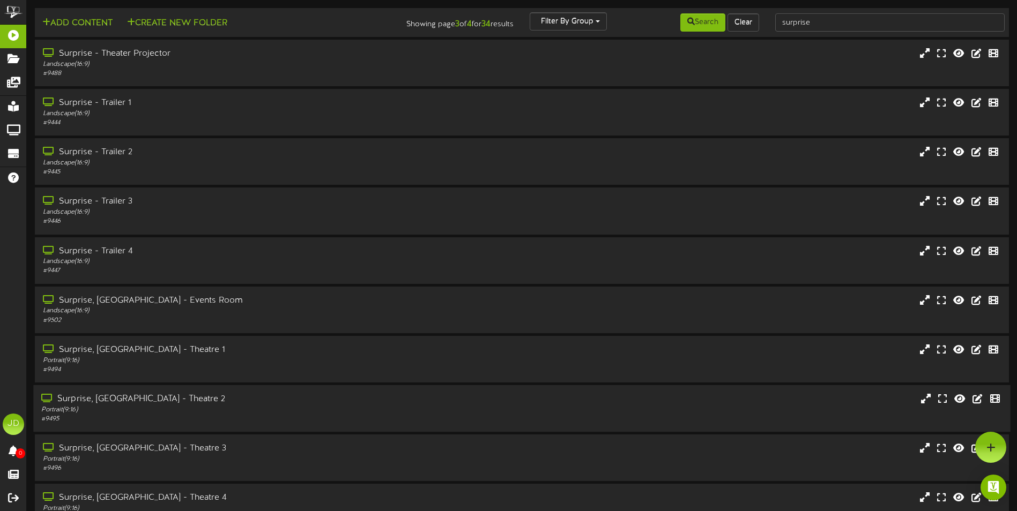
click at [352, 406] on div "Portrait ( 9:16 )" at bounding box center [236, 410] width 391 height 9
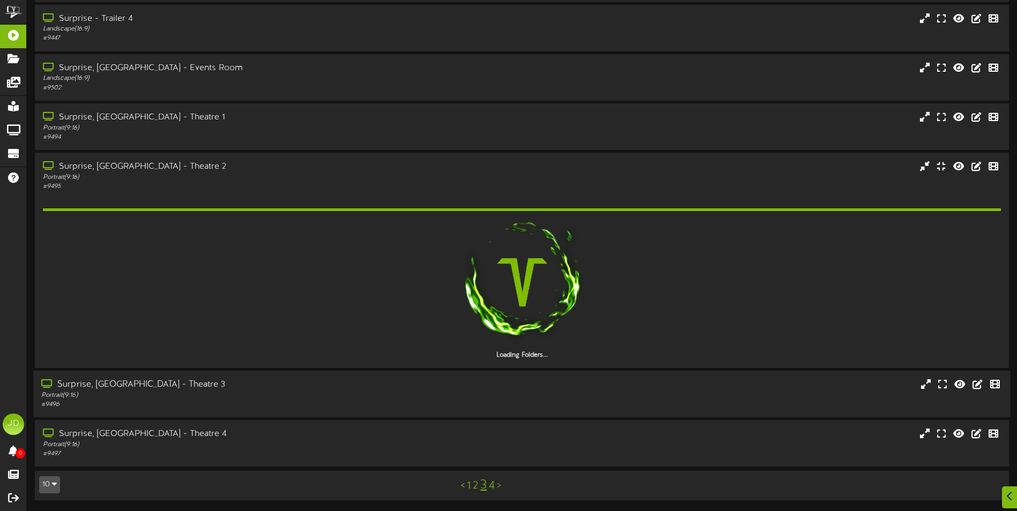
scroll to position [202, 0]
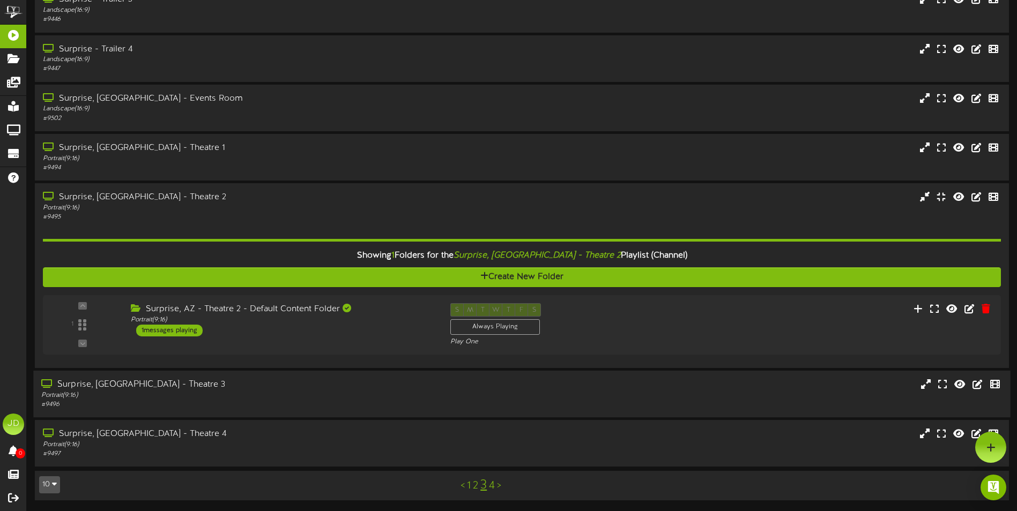
click at [321, 380] on div "Surprise, [GEOGRAPHIC_DATA] - Theatre 3" at bounding box center [236, 385] width 391 height 12
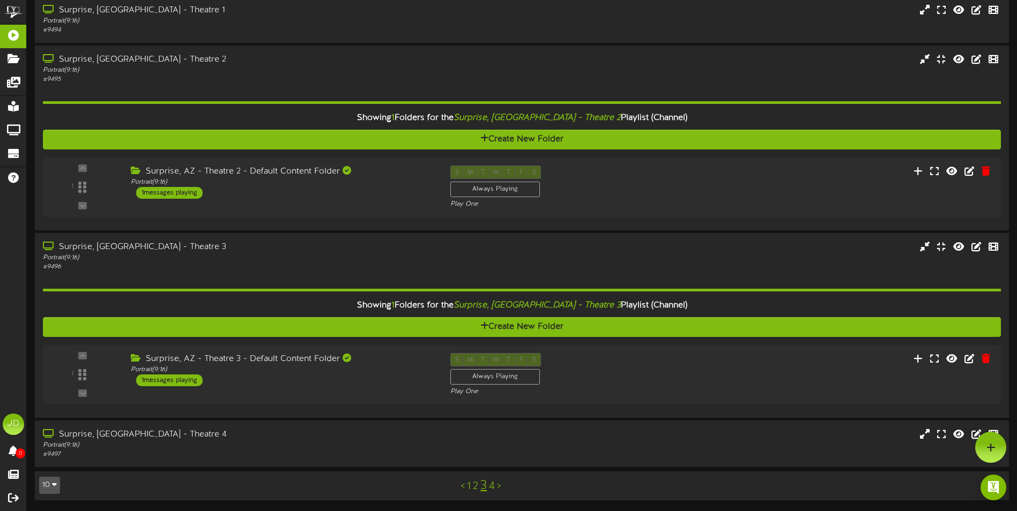
scroll to position [340, 0]
click at [319, 376] on div "Surprise, AZ - Theatre 3 - Default Content Folder Portrait ( 9:16 ) 1 messages …" at bounding box center [278, 370] width 323 height 34
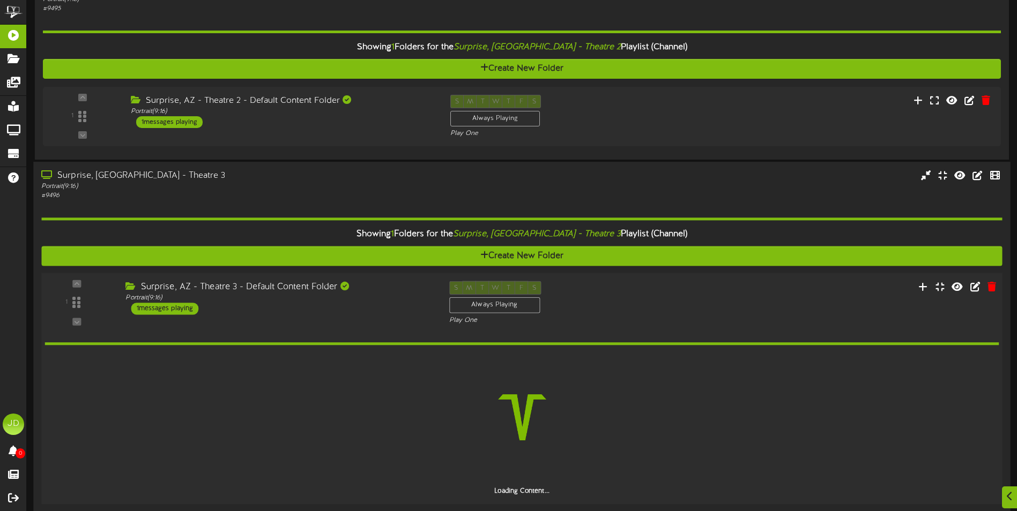
scroll to position [509, 0]
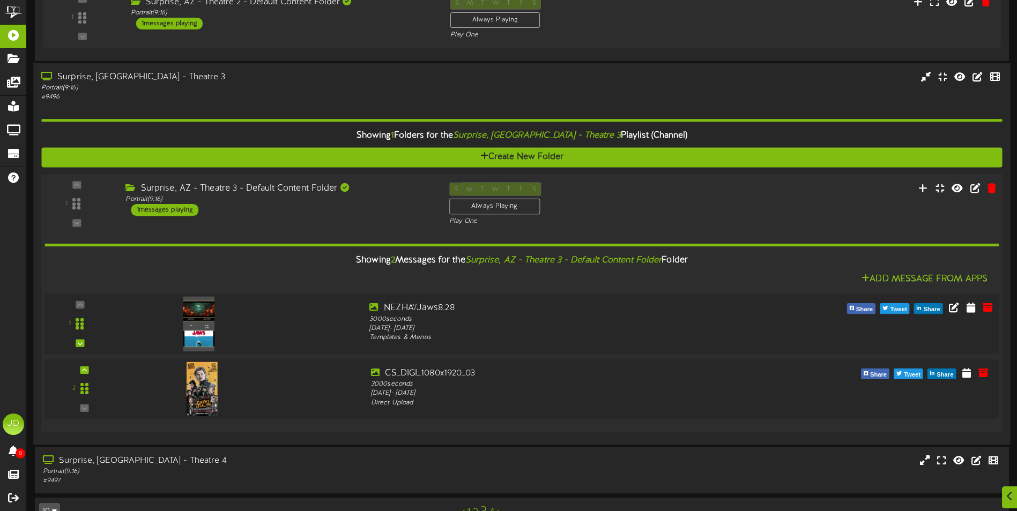
click at [200, 334] on img at bounding box center [198, 323] width 31 height 55
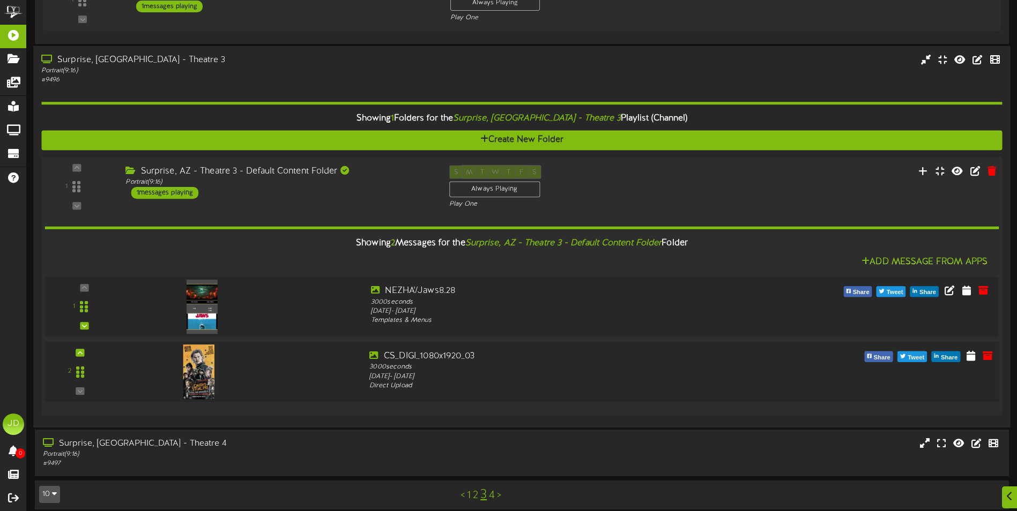
scroll to position [535, 0]
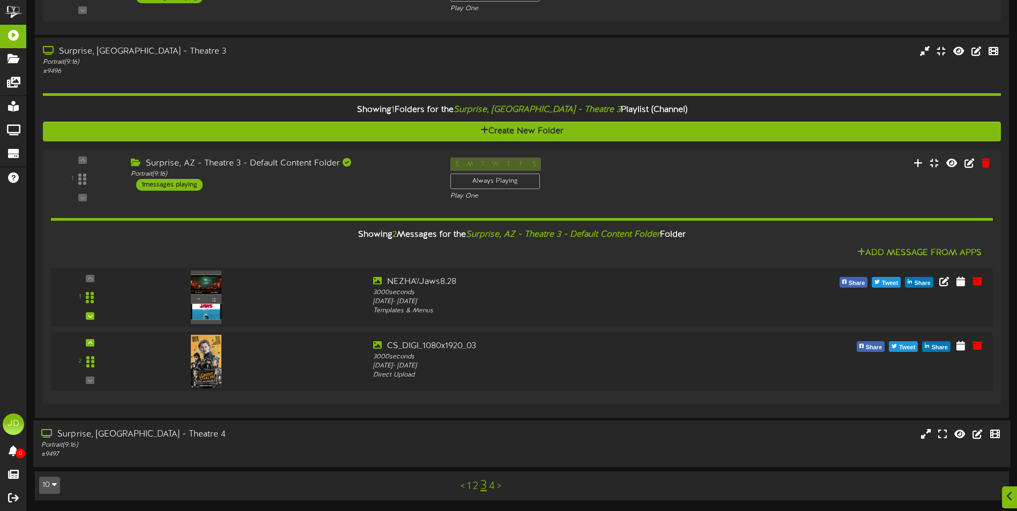
click at [284, 447] on div "Portrait ( 9:16 )" at bounding box center [236, 445] width 391 height 9
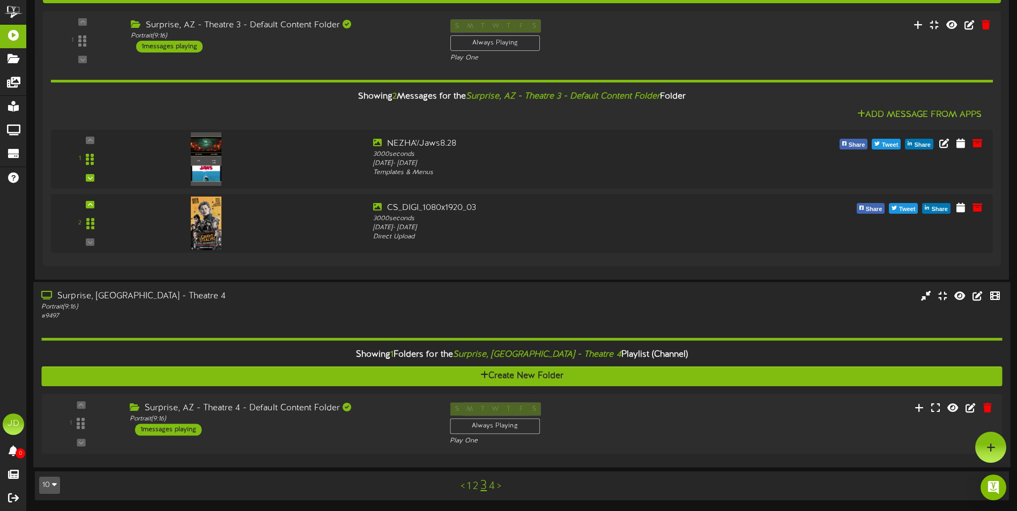
scroll to position [674, 0]
click at [363, 418] on div "Portrait ( 9:16 )" at bounding box center [278, 418] width 307 height 9
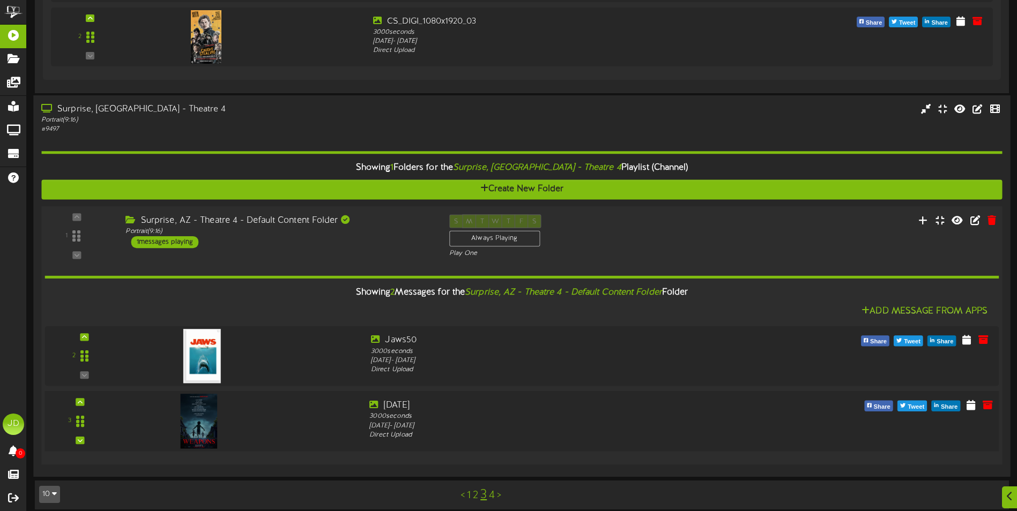
scroll to position [869, 0]
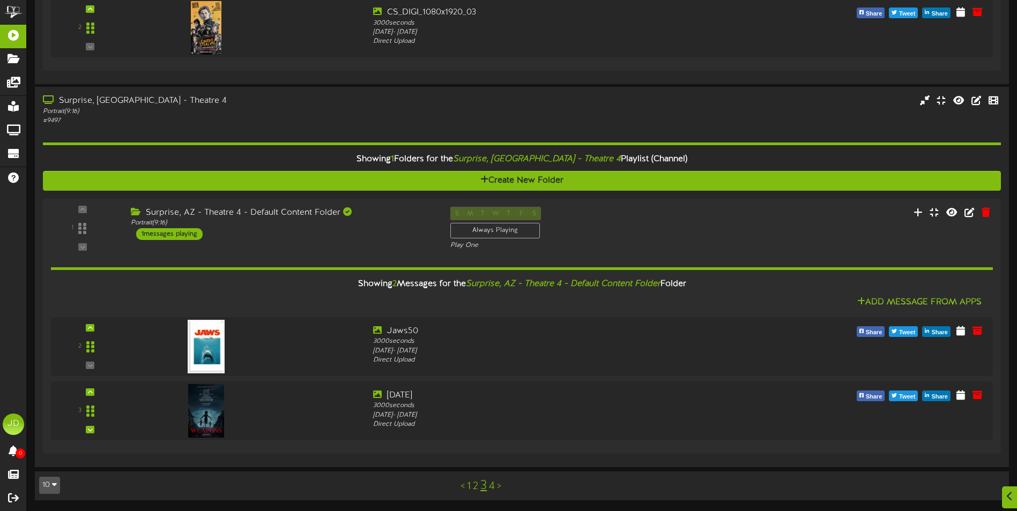
click at [491, 488] on link "4" at bounding box center [492, 487] width 6 height 12
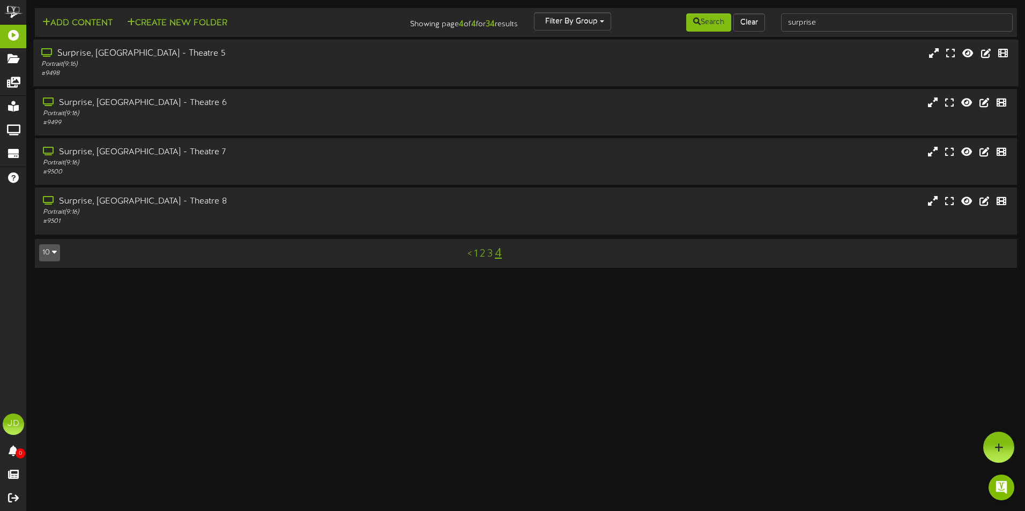
click at [177, 71] on div "# 9498" at bounding box center [238, 73] width 394 height 9
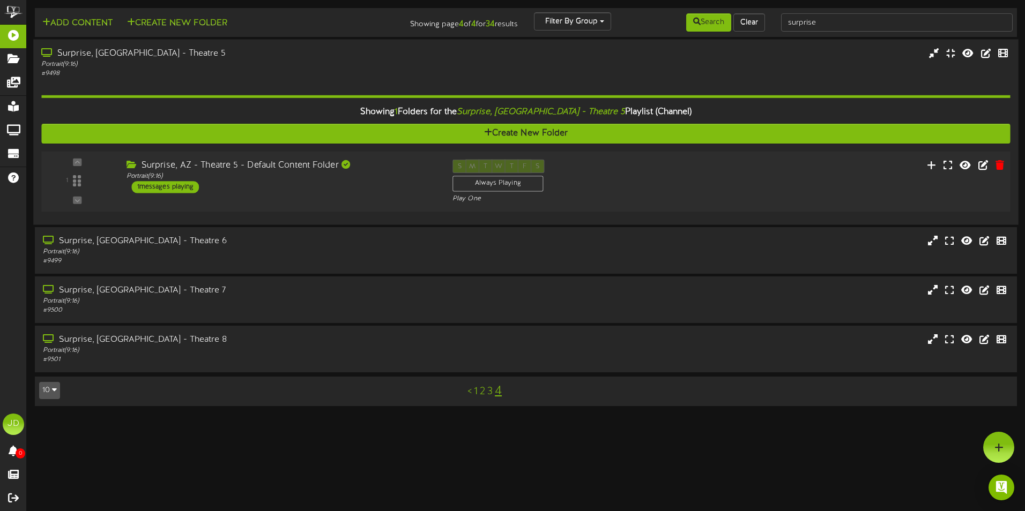
click at [365, 184] on div "Surprise, AZ - Theatre 5 - Default Content Folder Portrait ( 9:16 ) 1 messages …" at bounding box center [281, 177] width 326 height 34
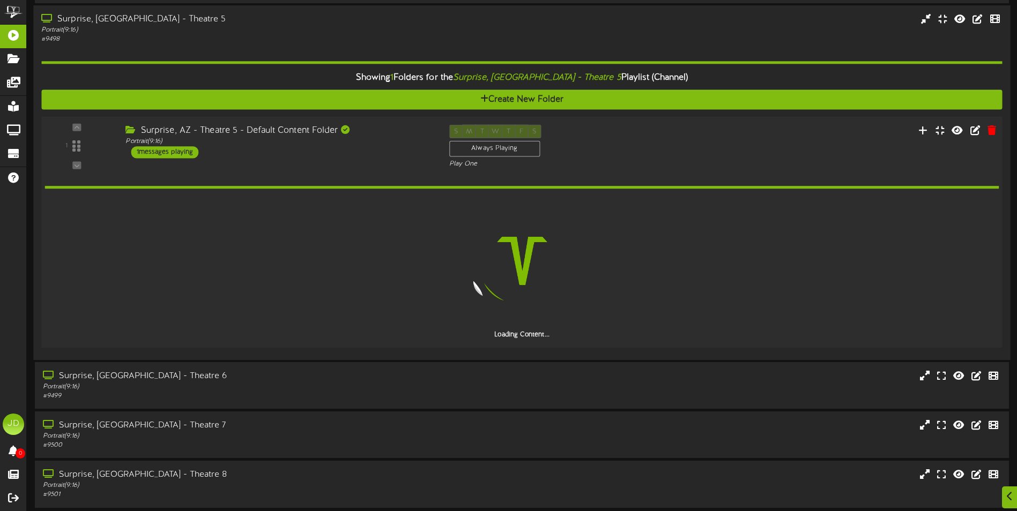
scroll to position [74, 0]
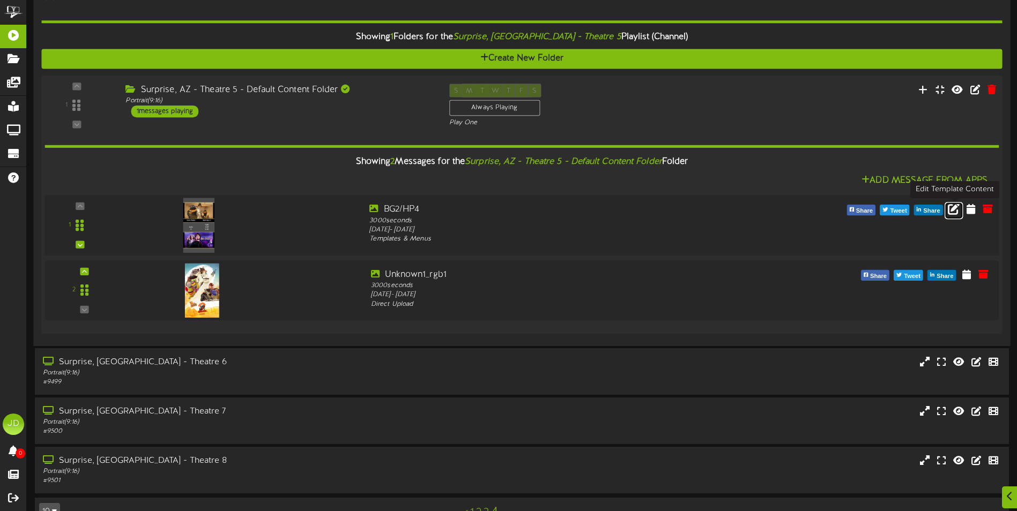
click at [957, 208] on icon at bounding box center [953, 209] width 12 height 12
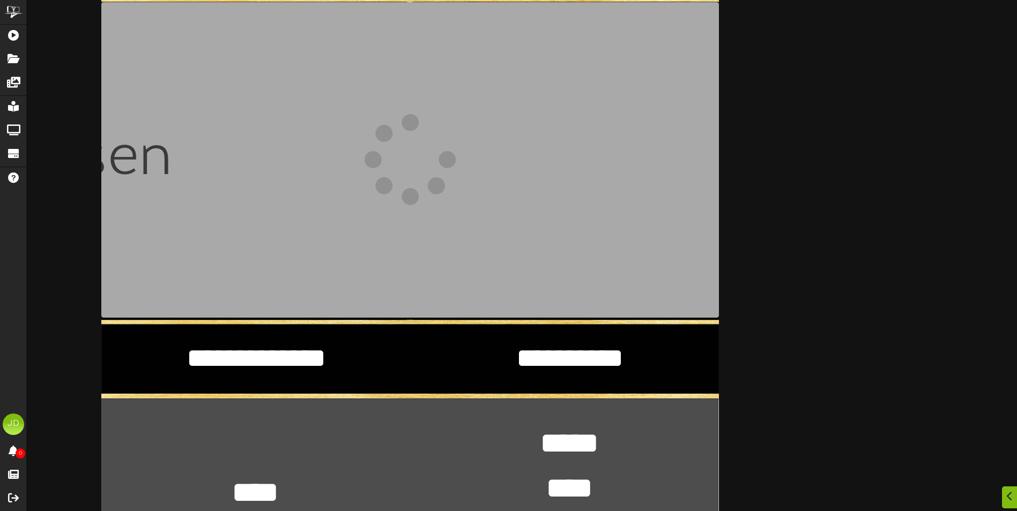
scroll to position [268, 0]
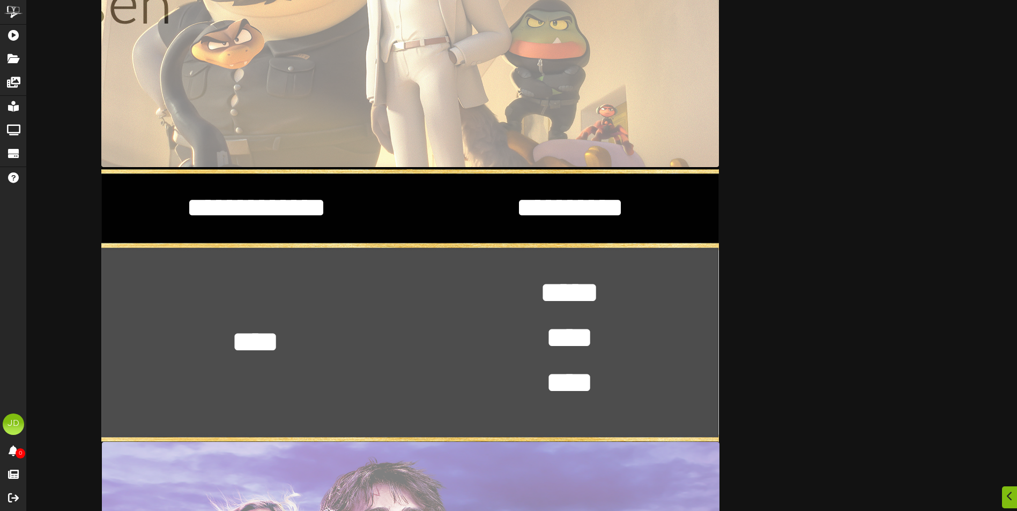
click at [286, 349] on textarea "**** *" at bounding box center [255, 342] width 78 height 40
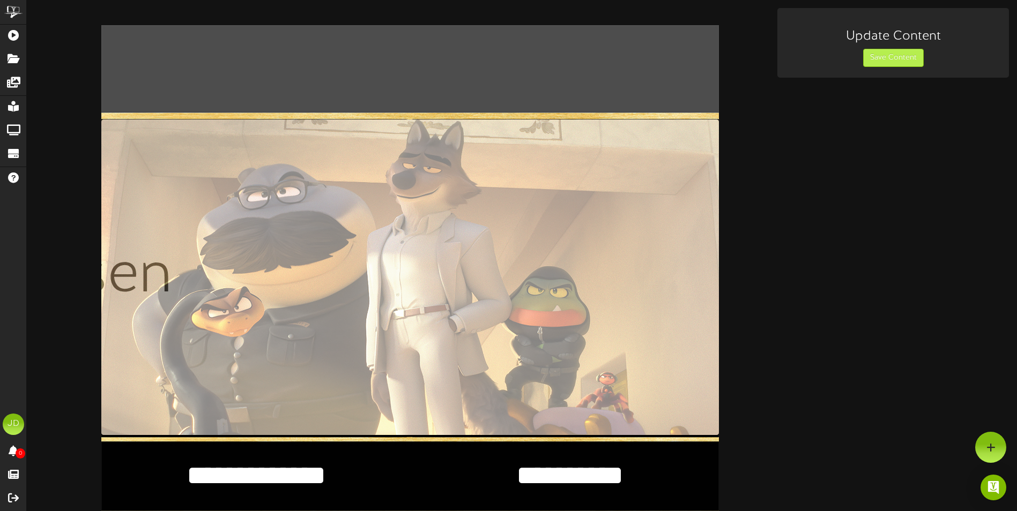
type textarea "****"
click at [884, 61] on button "Save Content" at bounding box center [893, 58] width 61 height 18
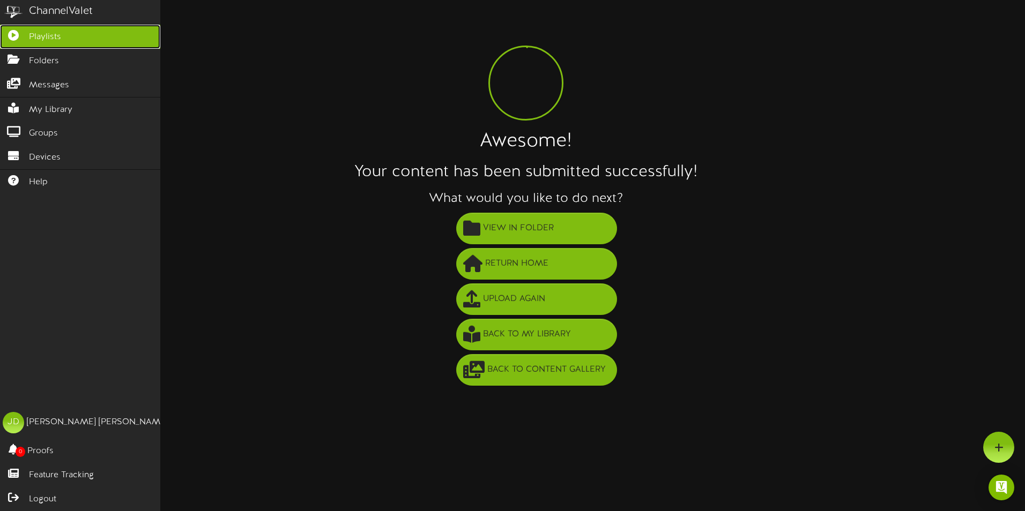
drag, startPoint x: 36, startPoint y: 36, endPoint x: 42, endPoint y: 43, distance: 9.1
click at [36, 36] on span "Playlists" at bounding box center [45, 37] width 32 height 12
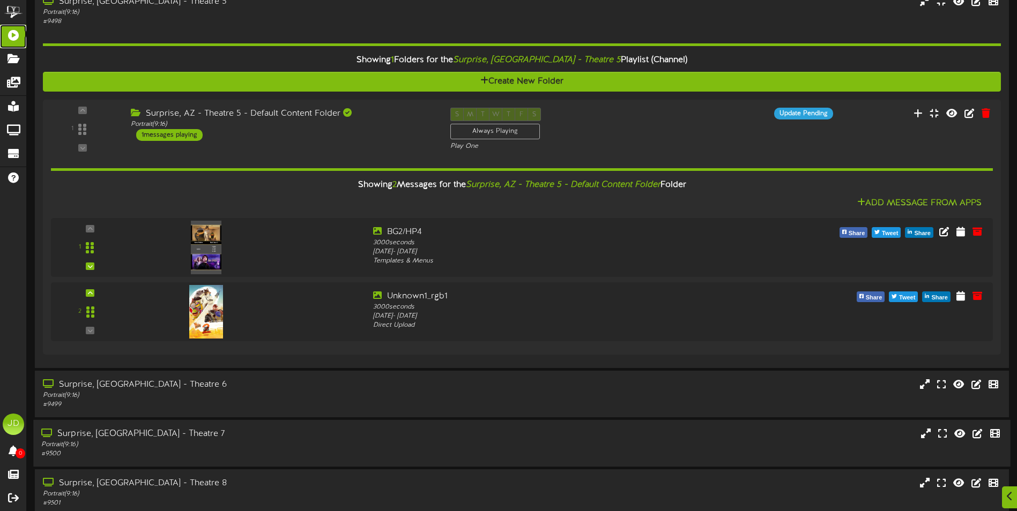
scroll to position [101, 0]
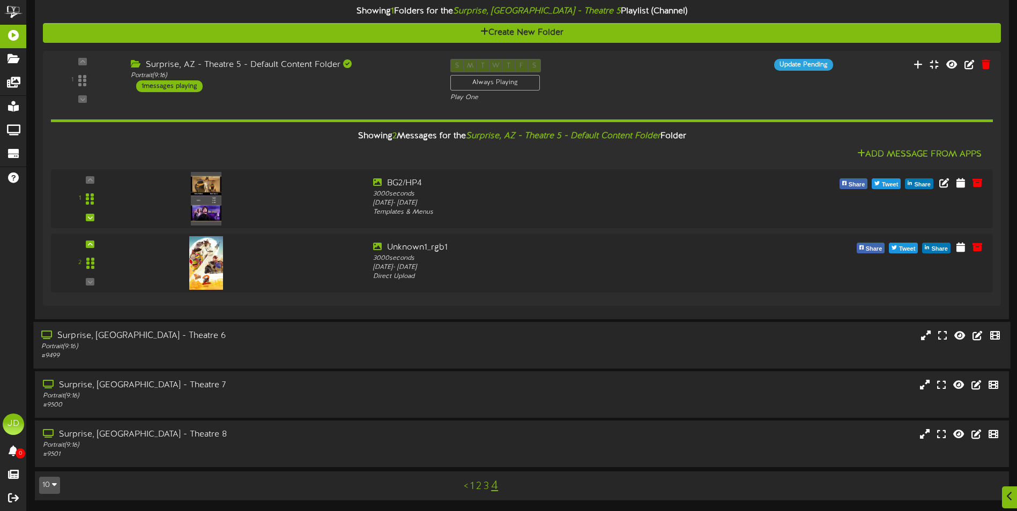
click at [274, 357] on div "# 9499" at bounding box center [236, 356] width 391 height 9
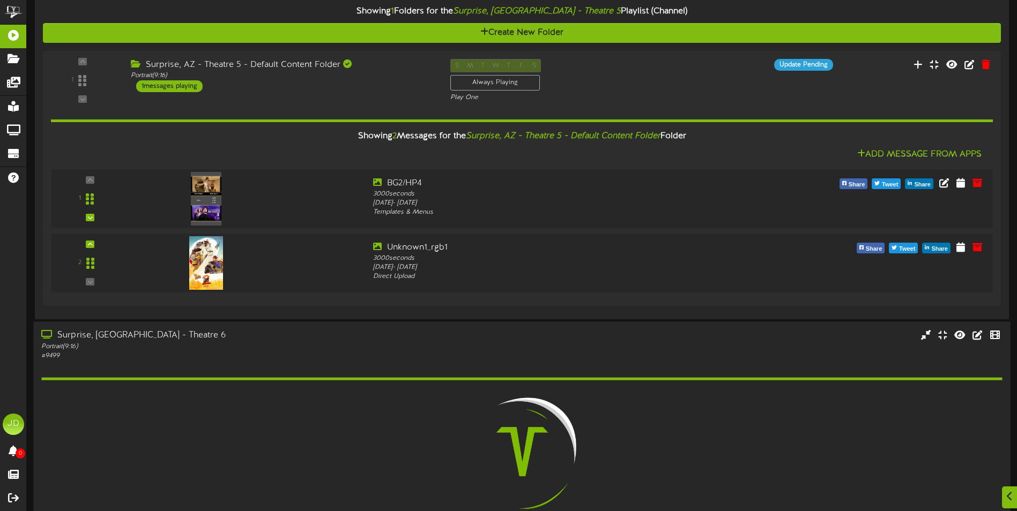
scroll to position [270, 0]
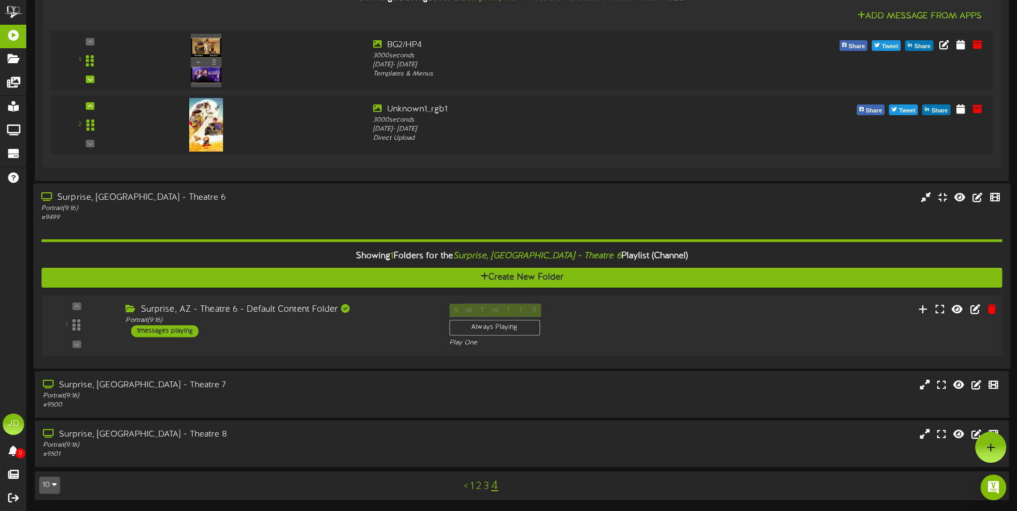
click at [367, 344] on div "1 ( 9:16" at bounding box center [521, 325] width 970 height 44
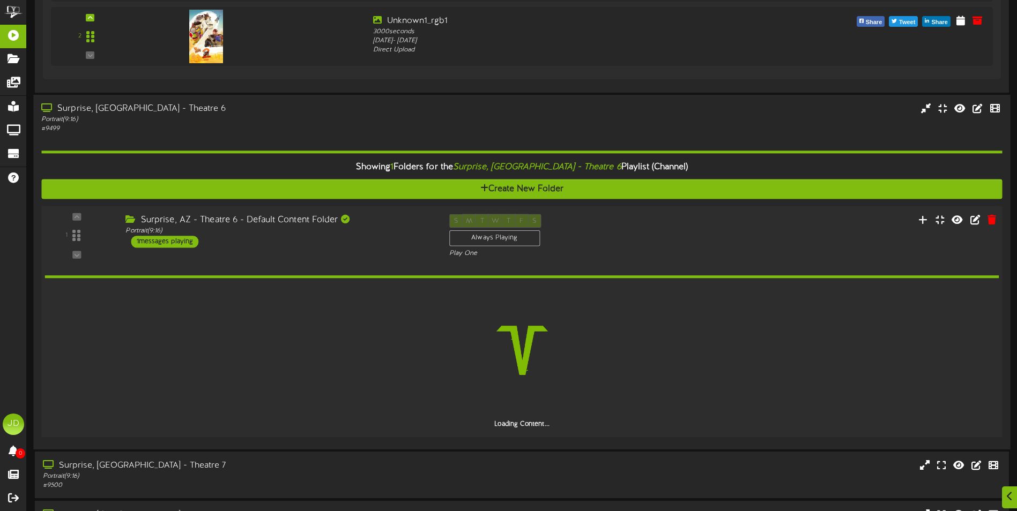
scroll to position [408, 0]
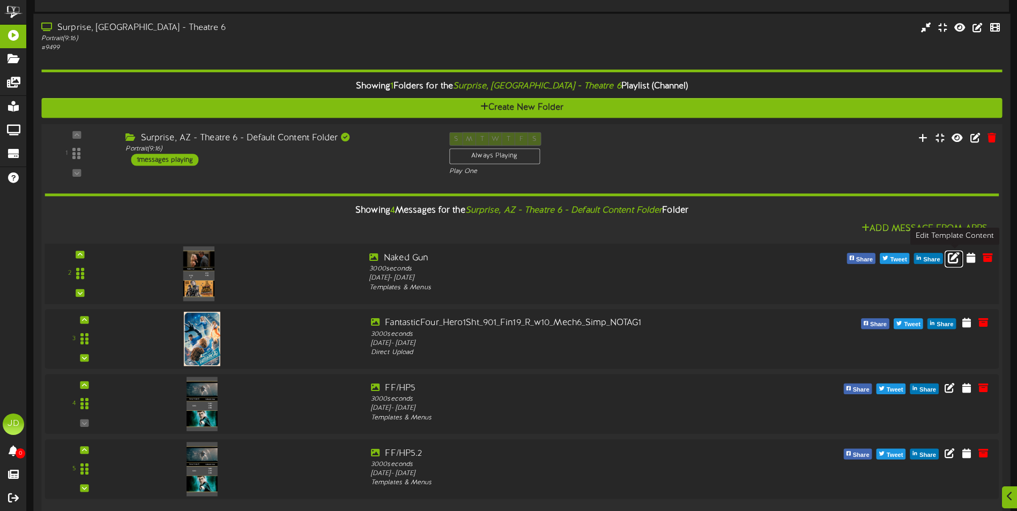
click at [950, 259] on icon at bounding box center [953, 257] width 12 height 12
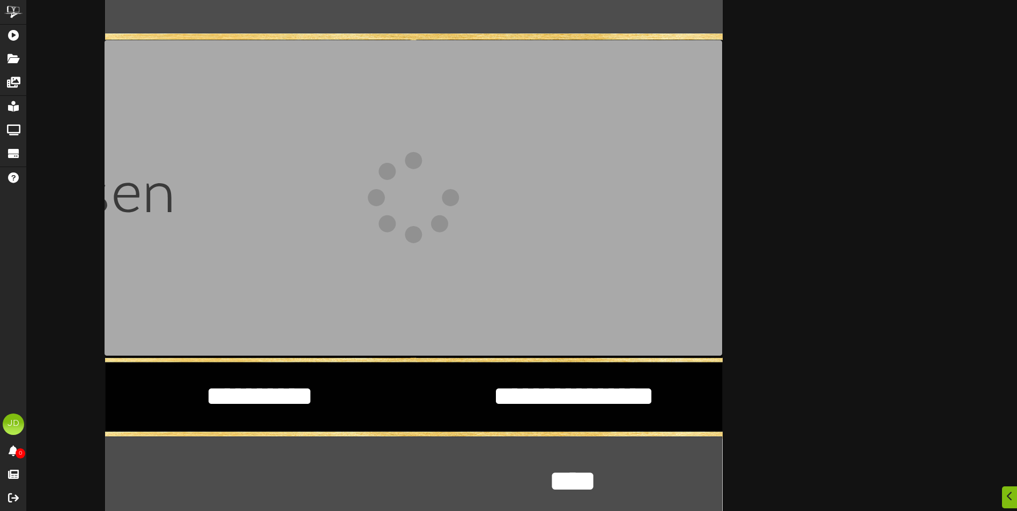
scroll to position [214, 0]
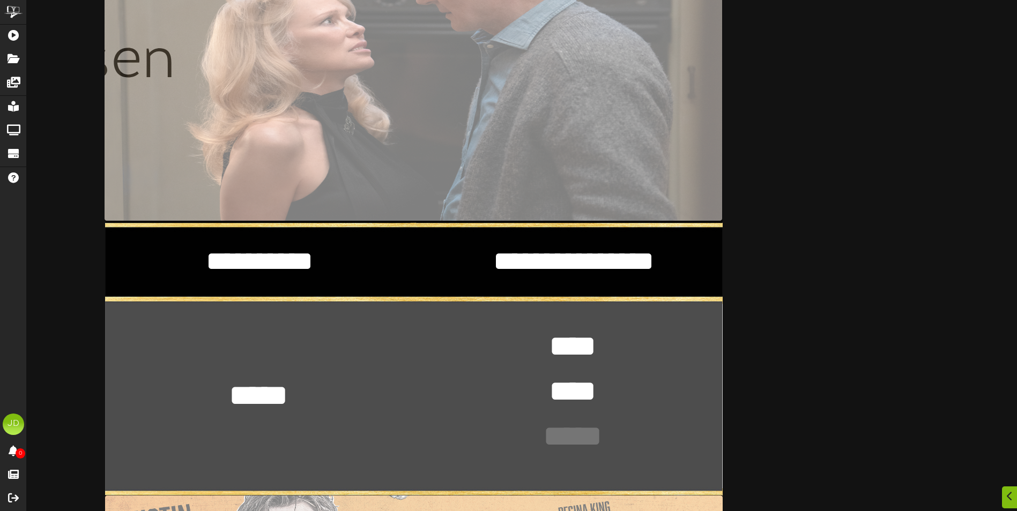
click at [294, 398] on textarea "***** *" at bounding box center [258, 396] width 78 height 40
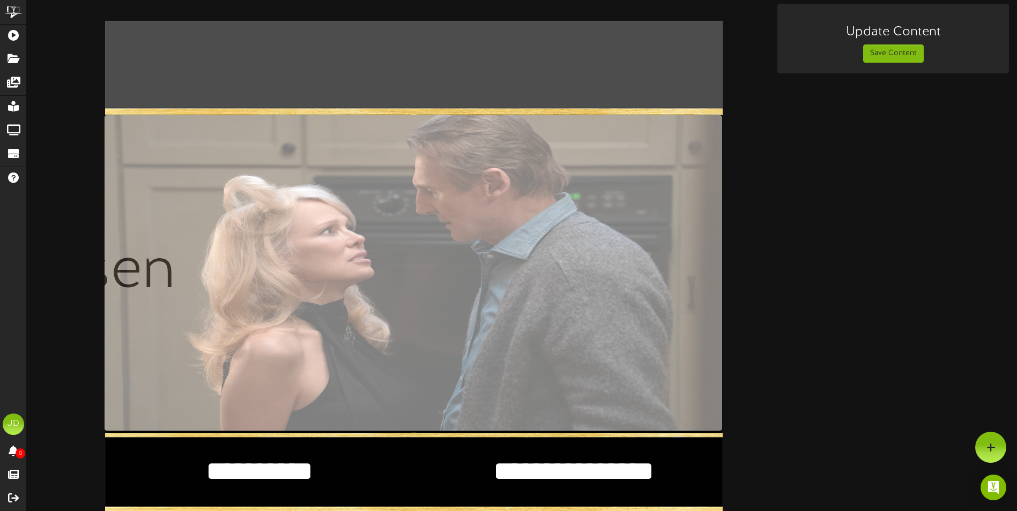
scroll to position [0, 0]
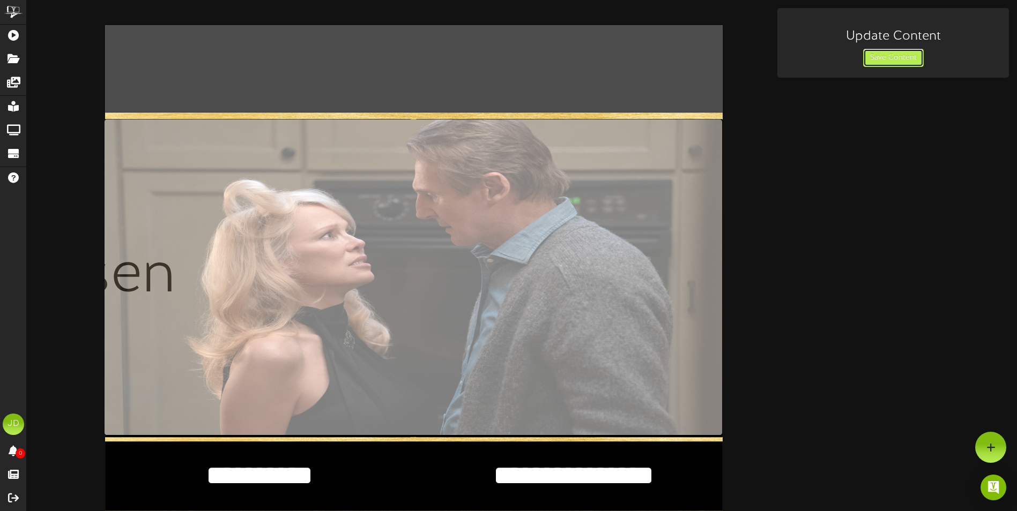
click at [891, 53] on button "Save Content" at bounding box center [893, 58] width 61 height 18
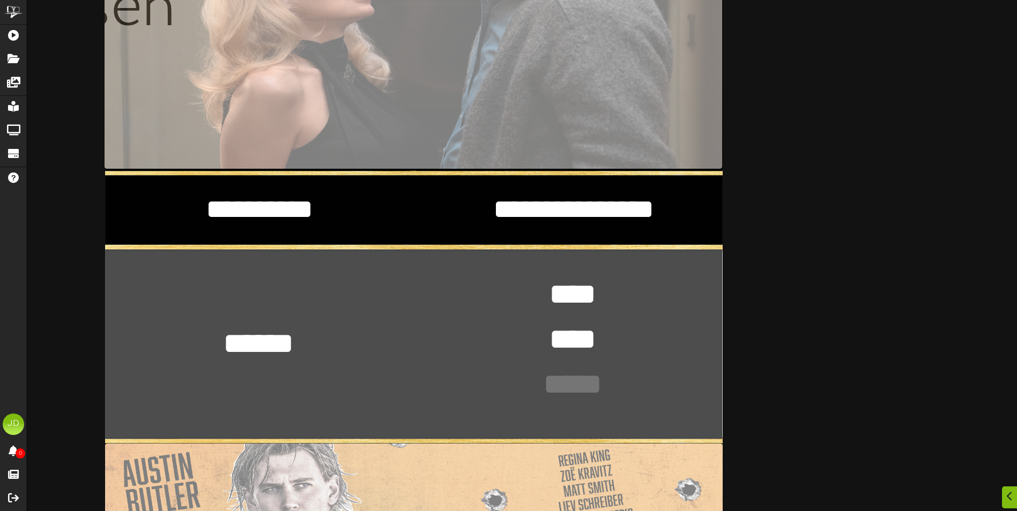
scroll to position [268, 0]
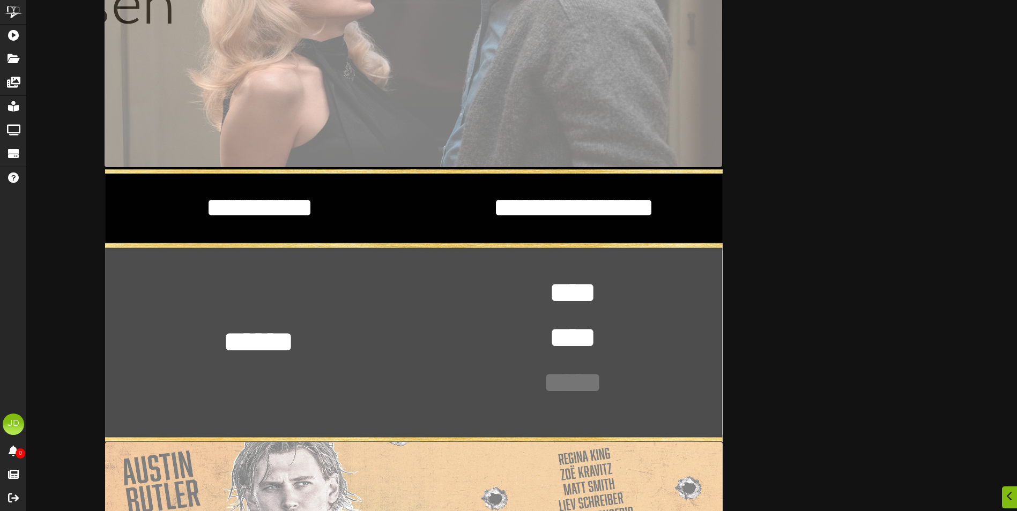
click at [293, 336] on textarea "***** *" at bounding box center [258, 342] width 78 height 40
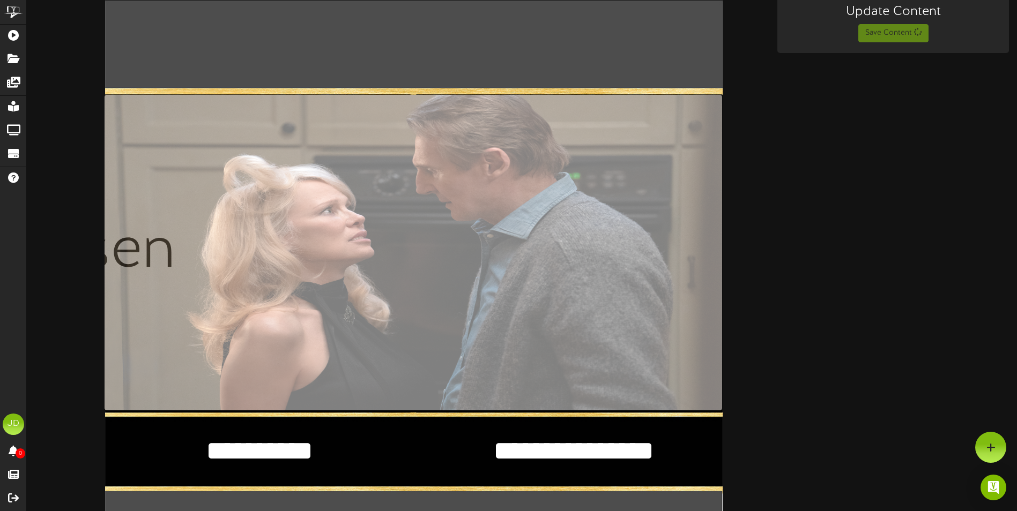
scroll to position [0, 0]
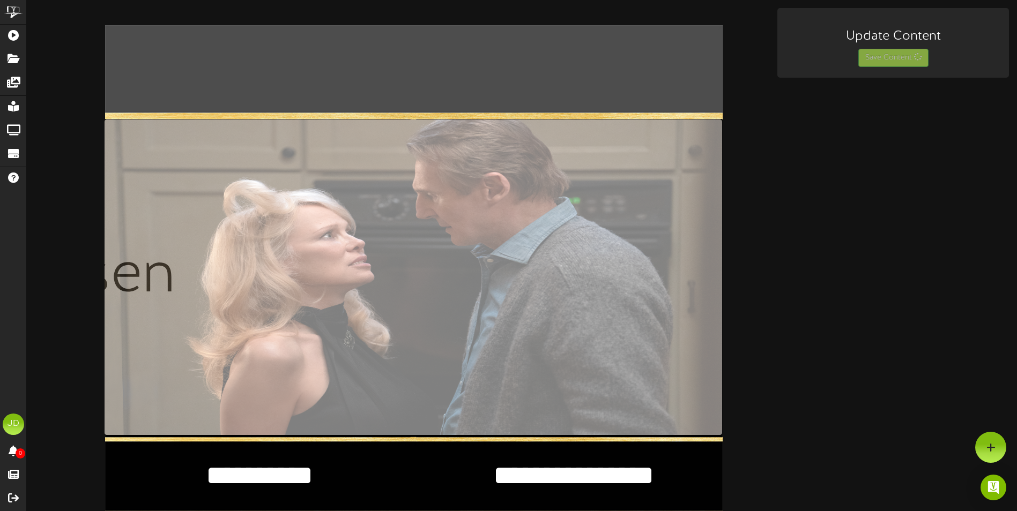
type textarea "*****"
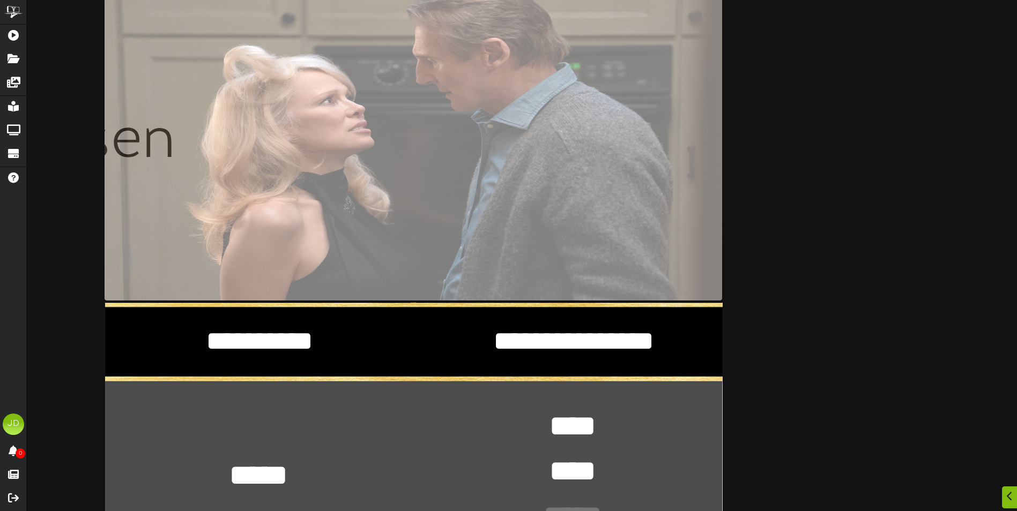
scroll to position [214, 0]
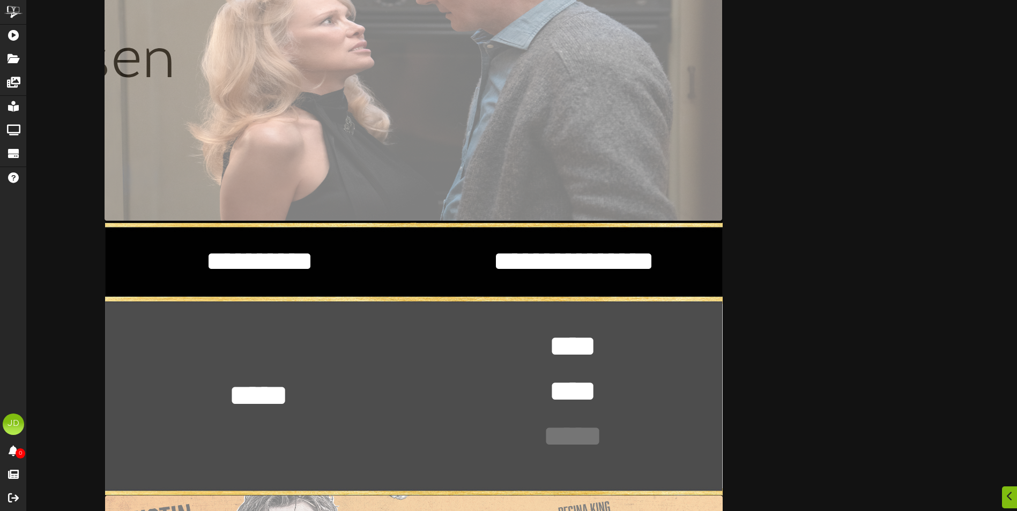
click at [306, 388] on div "**********" at bounding box center [413, 359] width 617 height 1097
click at [296, 394] on textarea "***** *" at bounding box center [258, 396] width 78 height 40
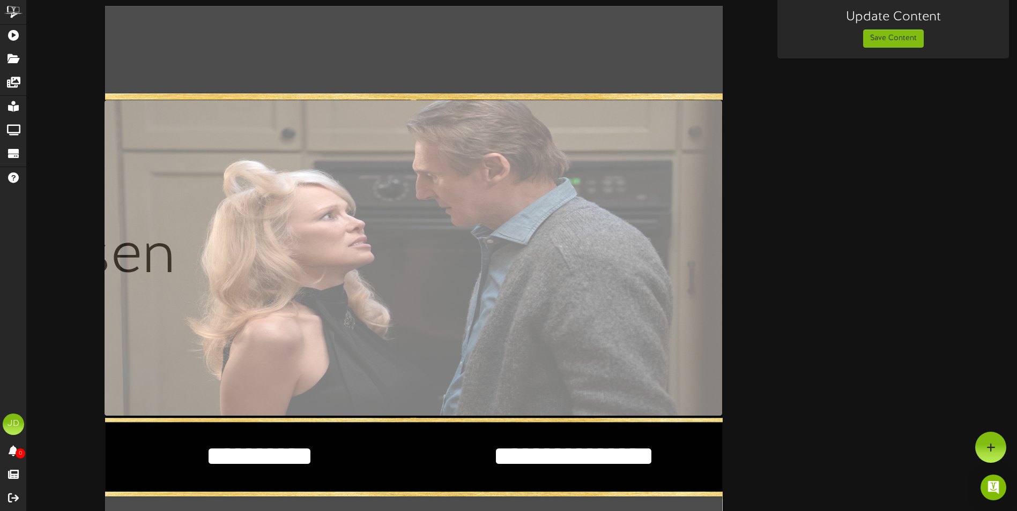
scroll to position [0, 0]
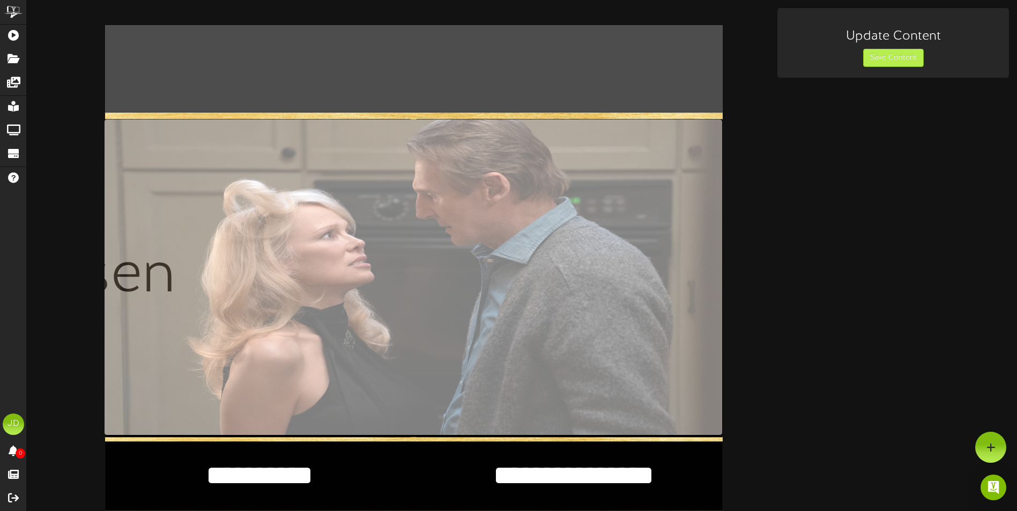
type textarea "*****"
click at [891, 58] on button "Save Content" at bounding box center [893, 58] width 61 height 18
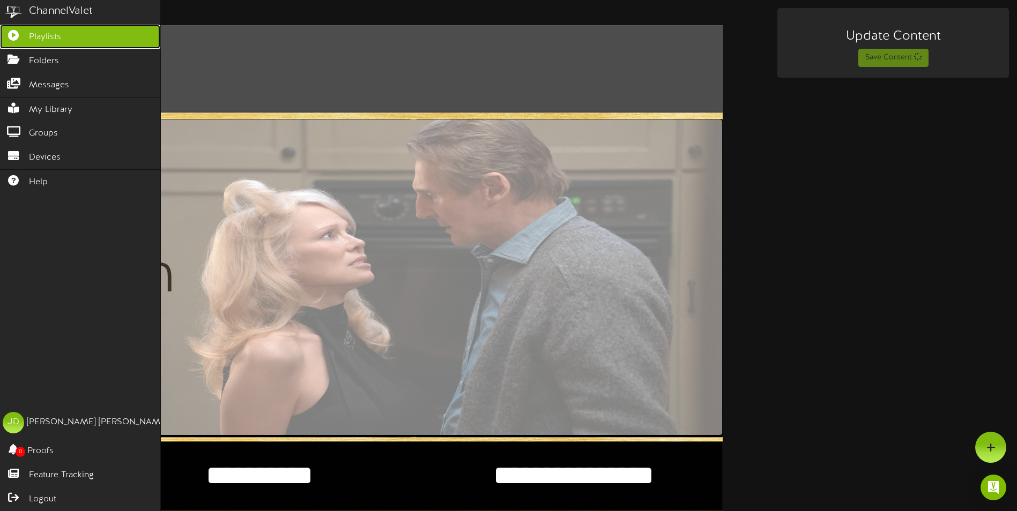
click at [20, 35] on icon at bounding box center [13, 34] width 27 height 8
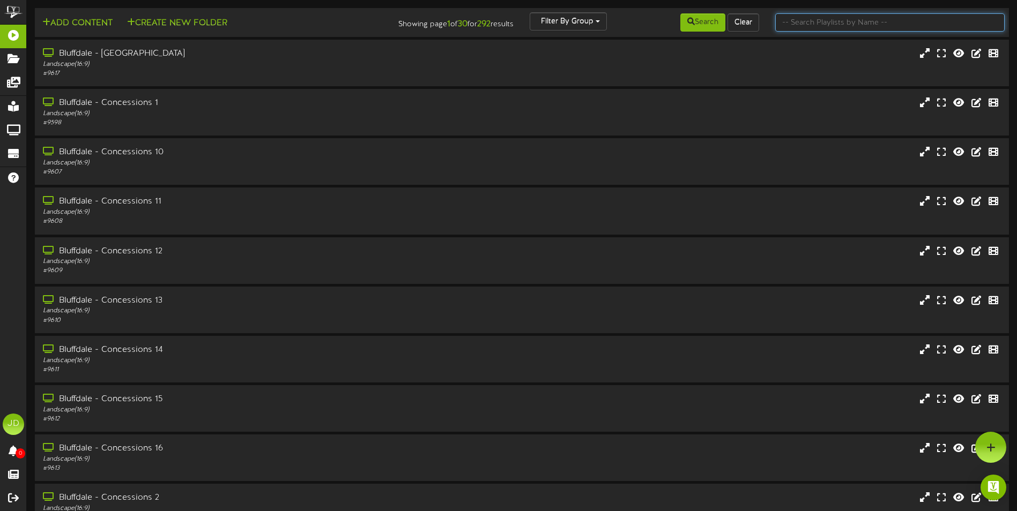
click at [846, 26] on input "text" at bounding box center [889, 22] width 229 height 18
type input "surprise"
click at [714, 27] on button "Search" at bounding box center [702, 22] width 45 height 18
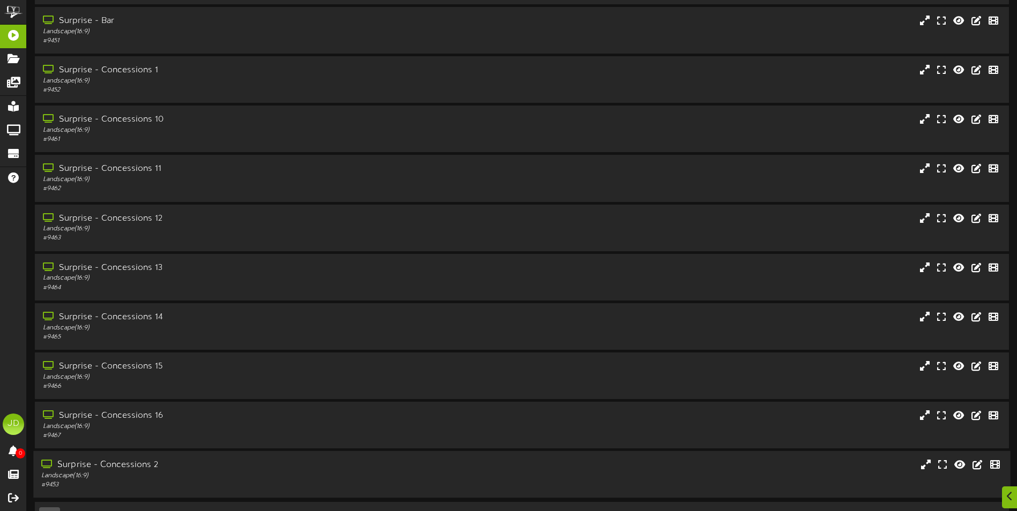
scroll to position [64, 0]
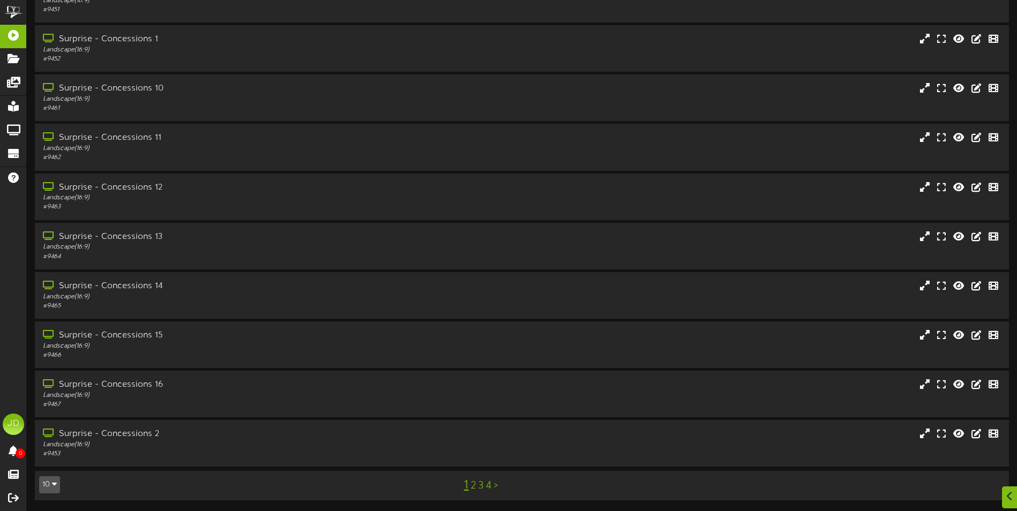
click at [480, 489] on link "3" at bounding box center [480, 486] width 5 height 12
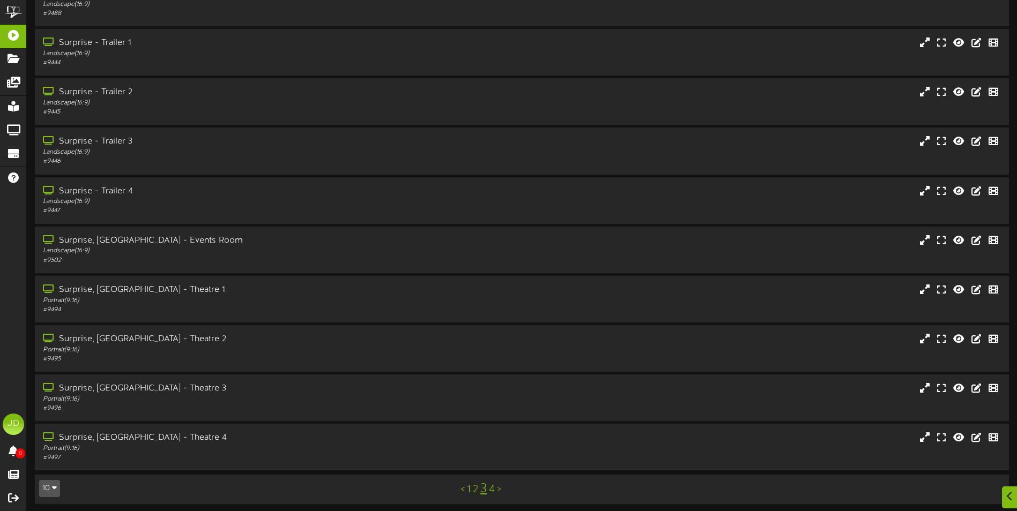
scroll to position [64, 0]
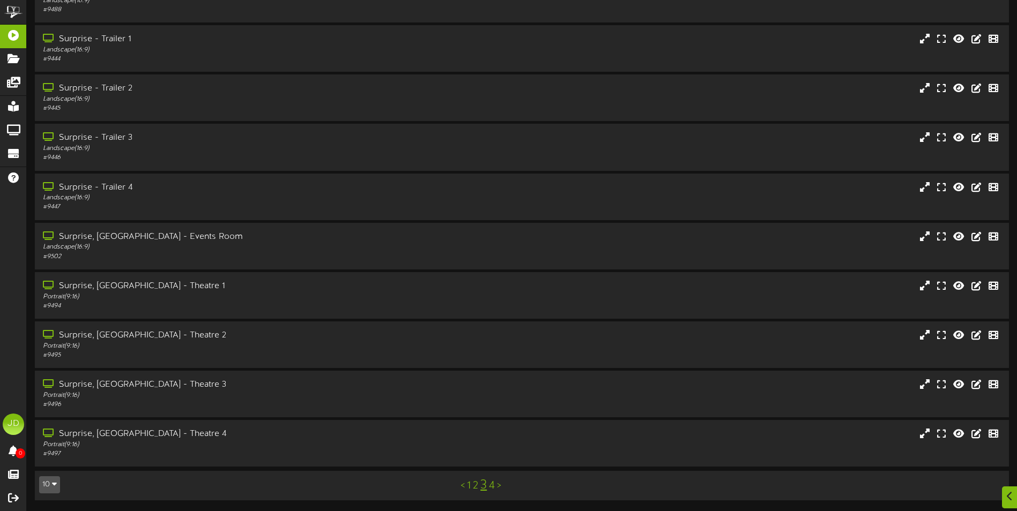
click at [495, 483] on link "4" at bounding box center [492, 486] width 6 height 12
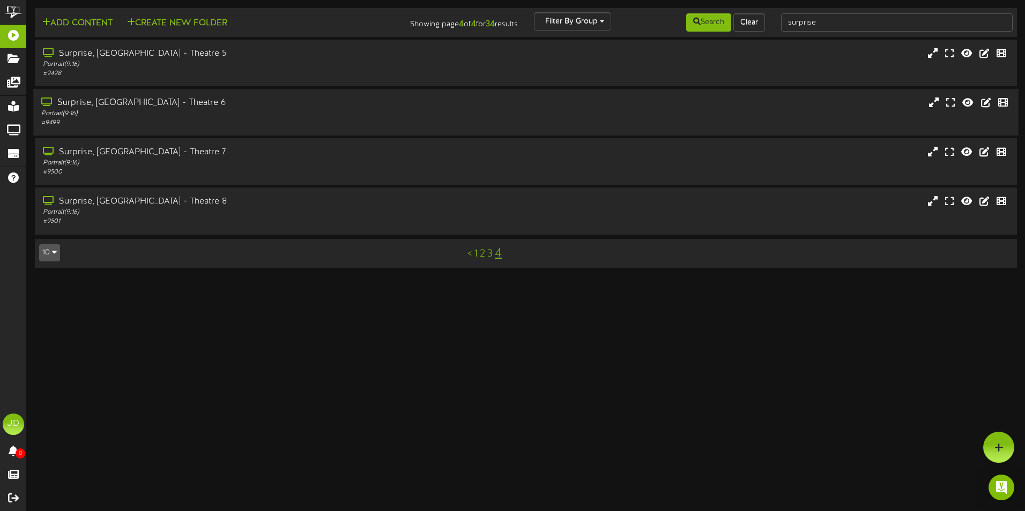
click at [177, 119] on div "# 9499" at bounding box center [238, 122] width 394 height 9
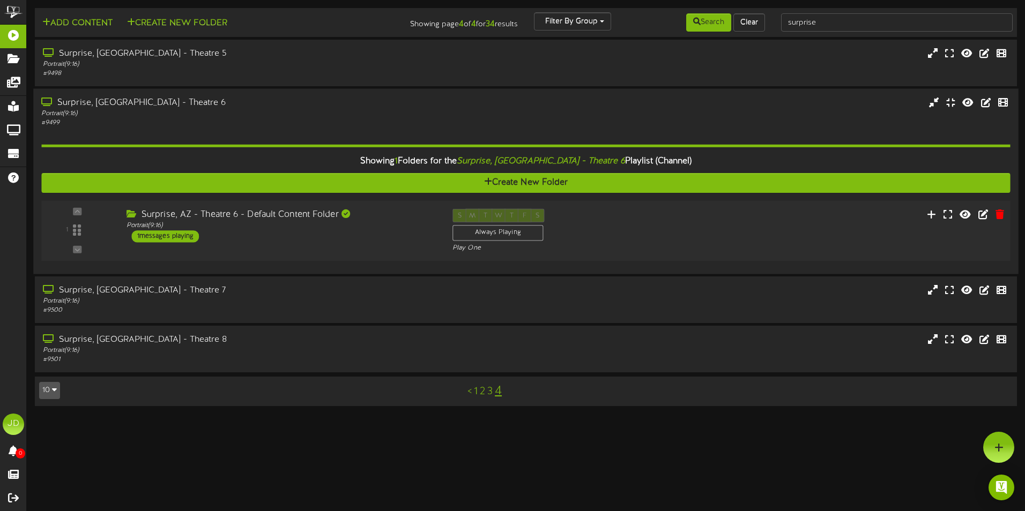
click at [258, 244] on div "1 ( 9:16" at bounding box center [525, 231] width 978 height 44
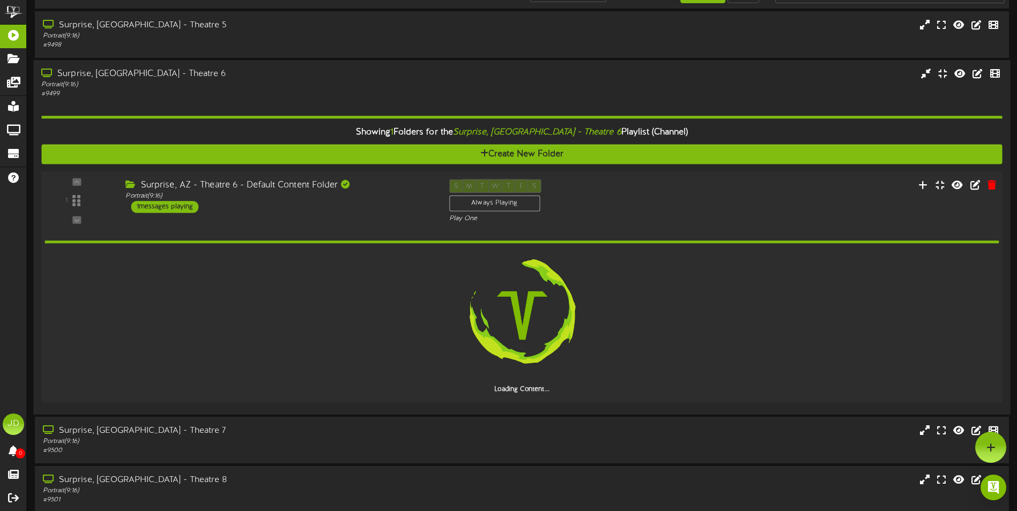
scroll to position [74, 0]
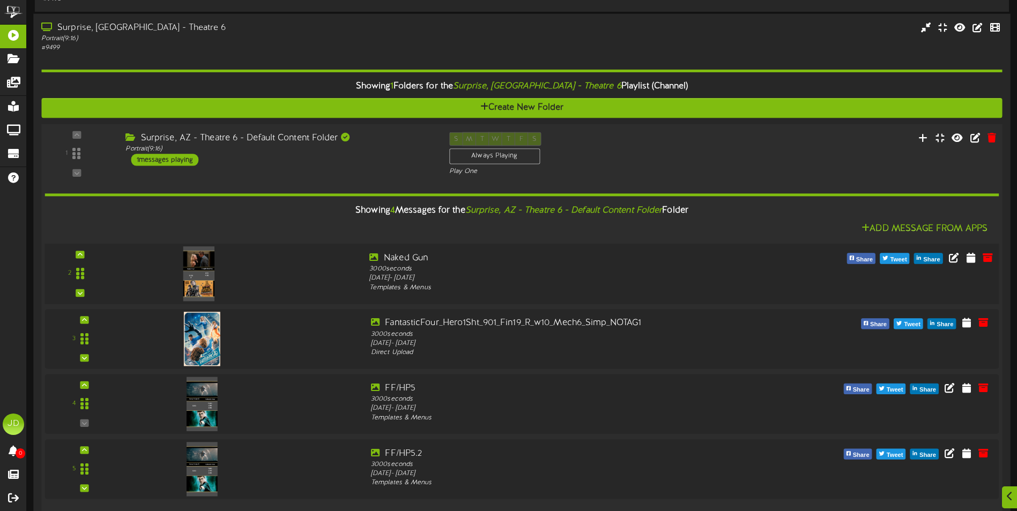
click at [286, 273] on div at bounding box center [240, 271] width 241 height 39
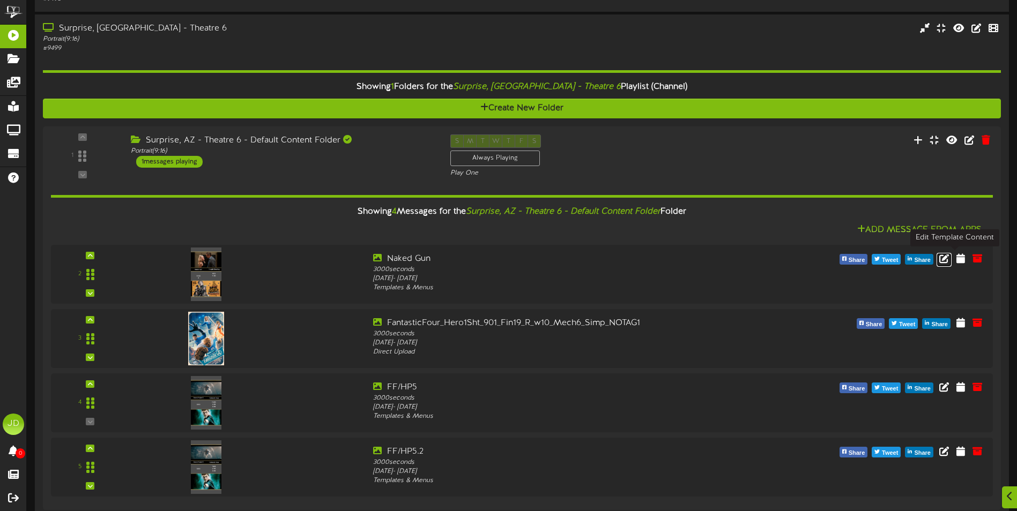
click at [948, 258] on icon at bounding box center [944, 258] width 10 height 10
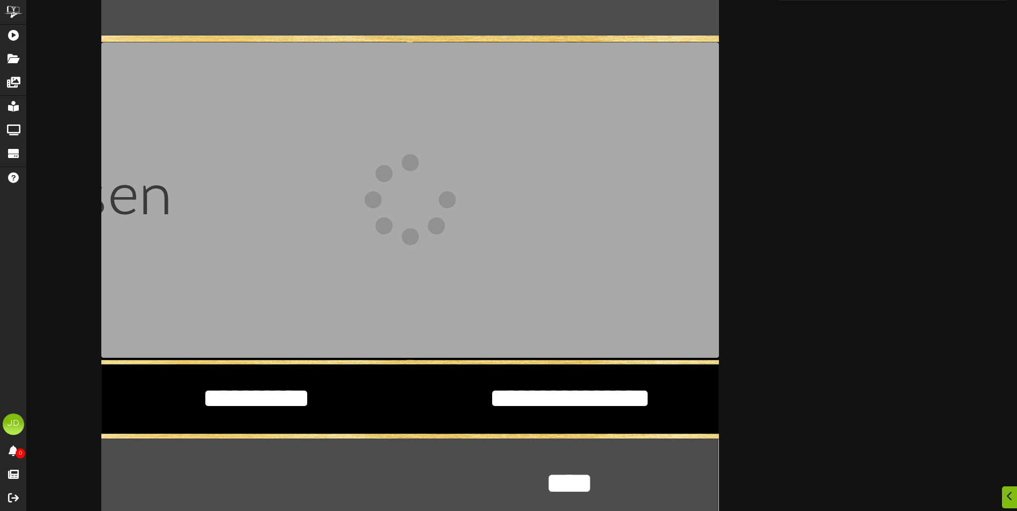
scroll to position [214, 0]
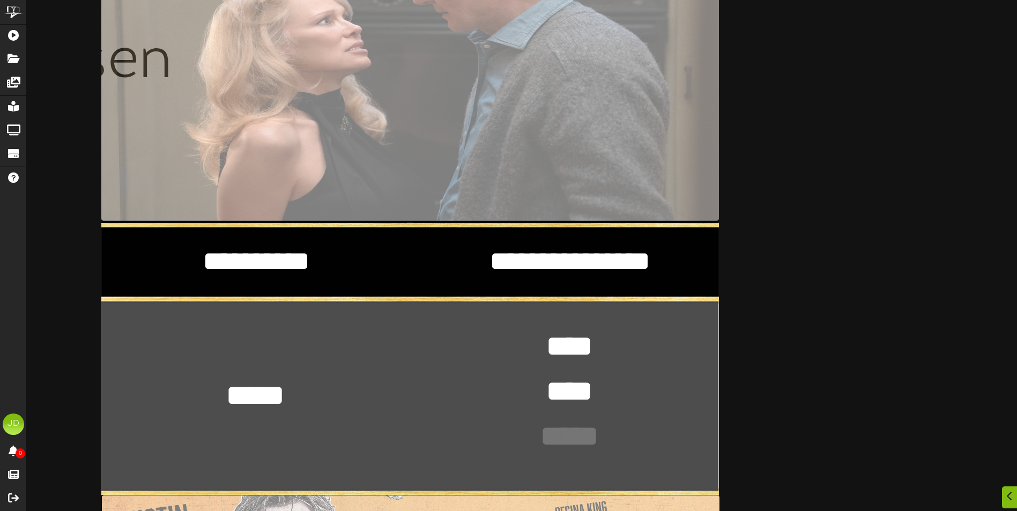
click at [302, 395] on div "**********" at bounding box center [409, 359] width 617 height 1097
drag, startPoint x: 285, startPoint y: 399, endPoint x: 294, endPoint y: 400, distance: 9.3
click at [286, 399] on textarea "***** *" at bounding box center [255, 396] width 78 height 40
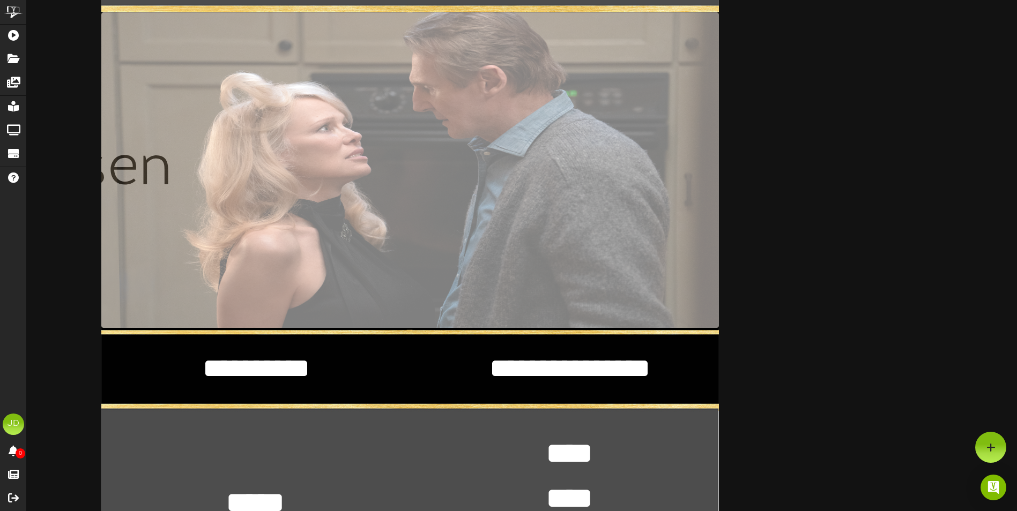
scroll to position [0, 0]
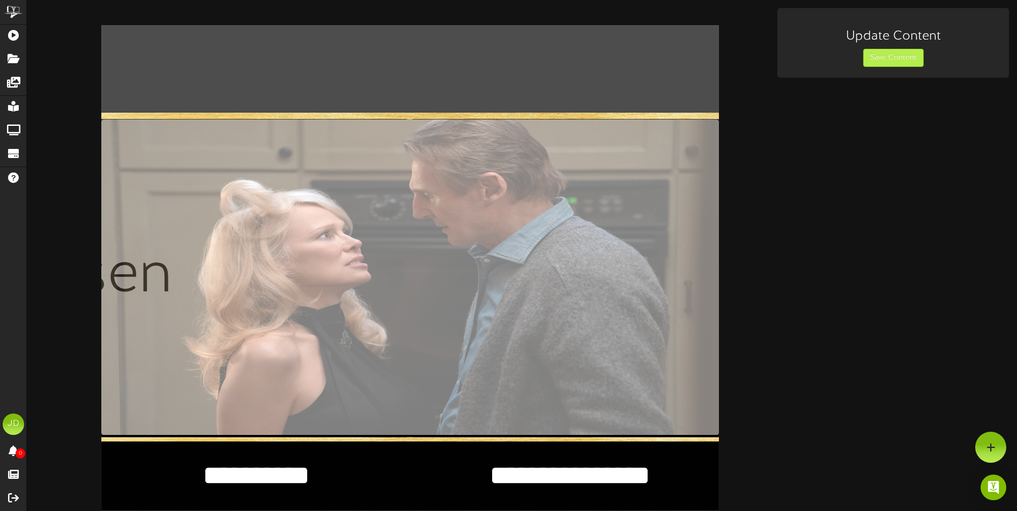
type textarea "*****"
click at [884, 59] on button "Save Content" at bounding box center [893, 58] width 61 height 18
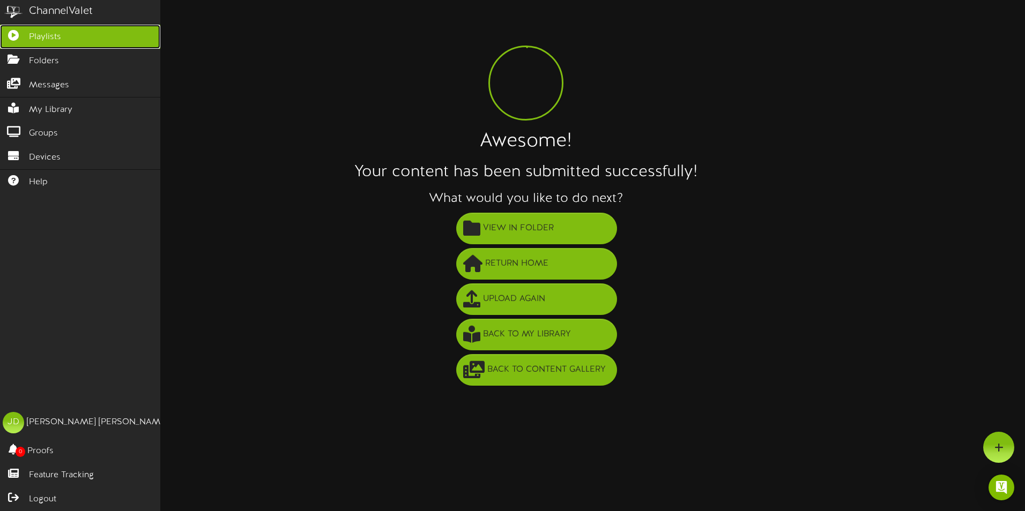
click at [89, 35] on link "Playlists" at bounding box center [80, 37] width 160 height 24
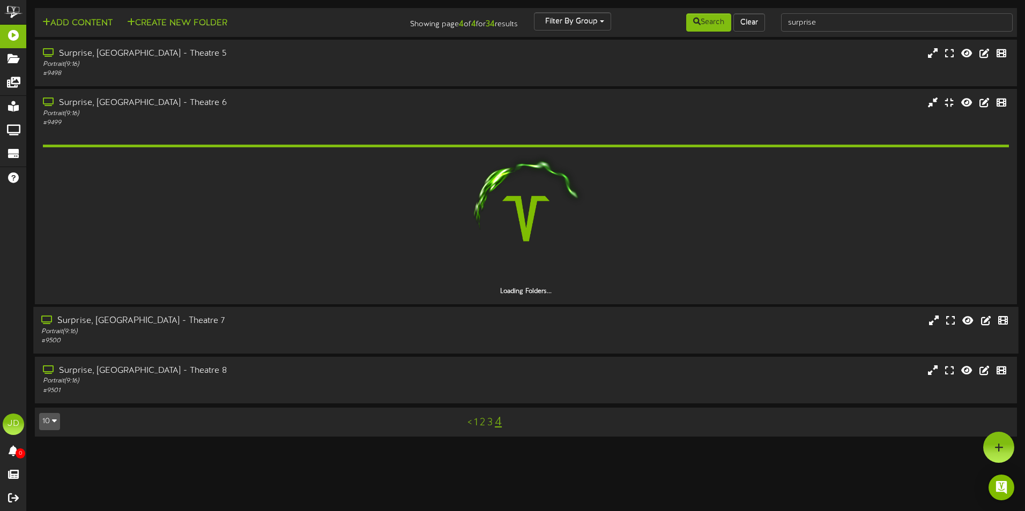
click at [225, 340] on div "# 9500" at bounding box center [238, 341] width 394 height 9
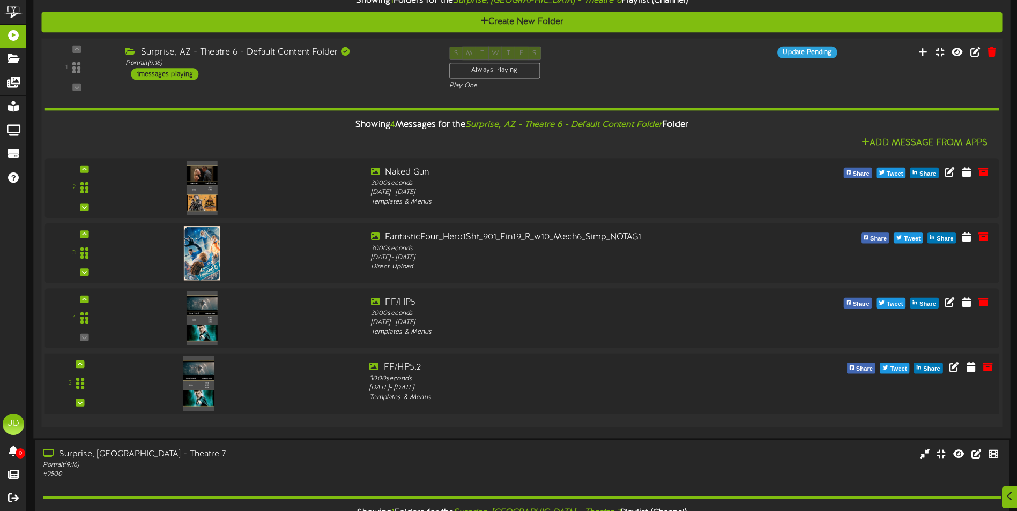
scroll to position [161, 0]
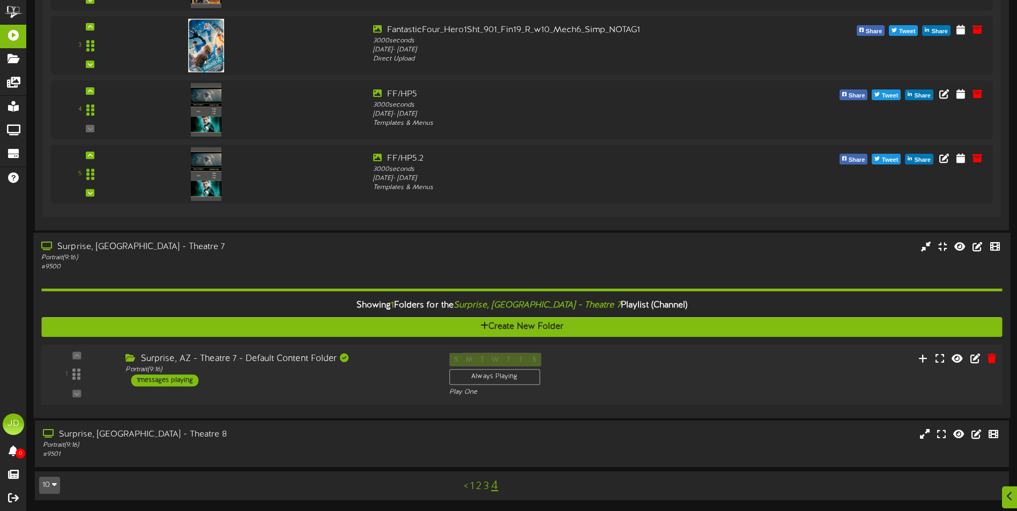
click at [276, 385] on div "Surprise, AZ - Theatre 7 - Default Content Folder Portrait ( 9:16 ) 1 messages …" at bounding box center [278, 370] width 323 height 34
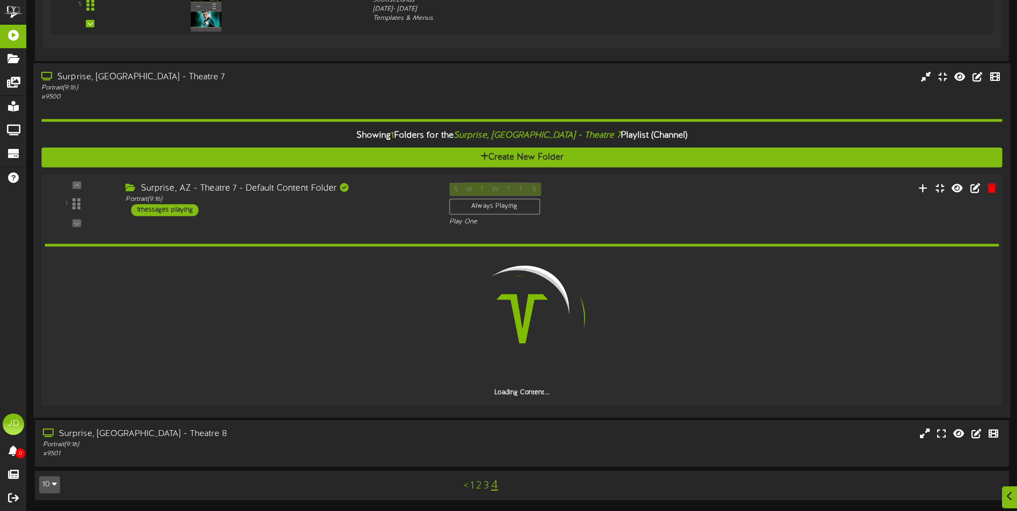
scroll to position [499, 0]
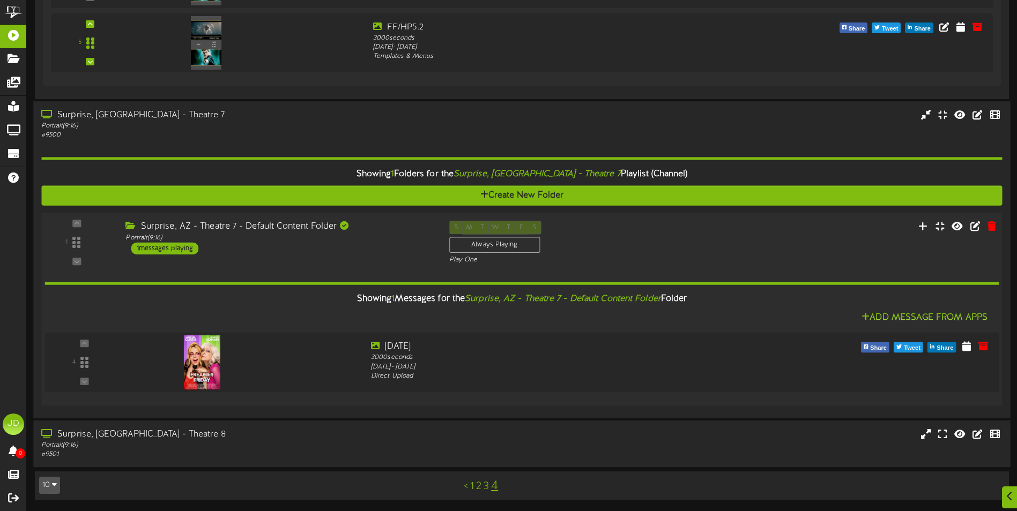
click at [271, 452] on div "# 9501" at bounding box center [236, 454] width 391 height 9
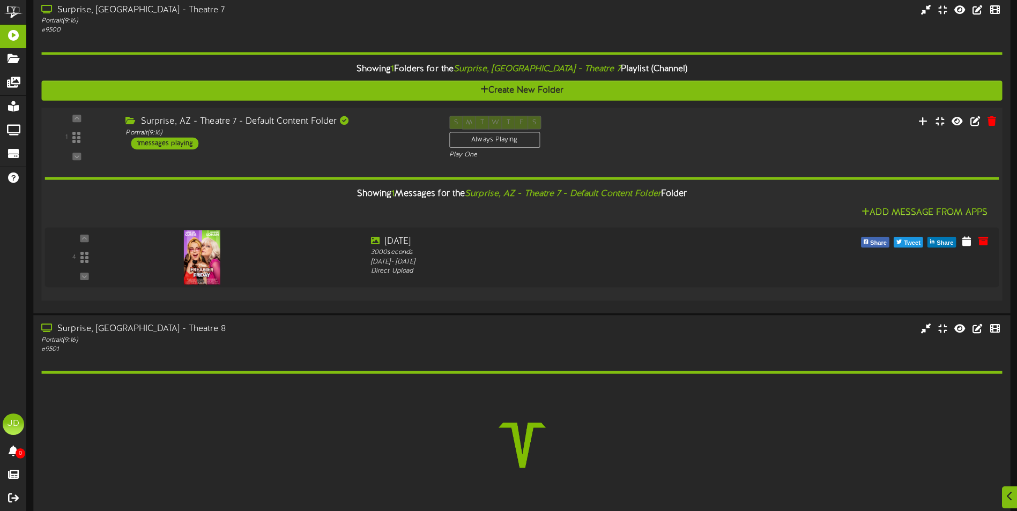
scroll to position [668, 0]
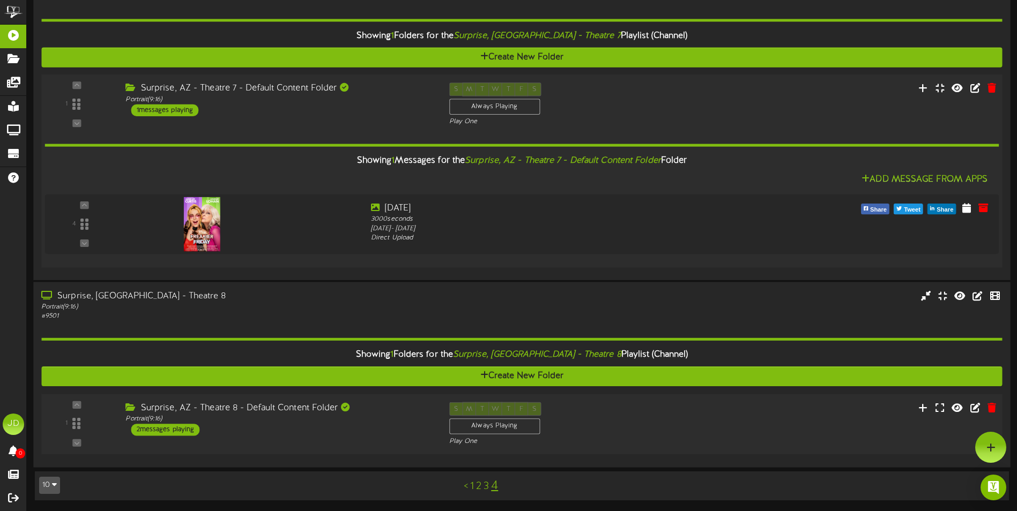
click at [402, 430] on div "Surprise, AZ - Theatre 8 - Default Content Folder Portrait ( 9:16 ) 2 messages …" at bounding box center [278, 419] width 323 height 34
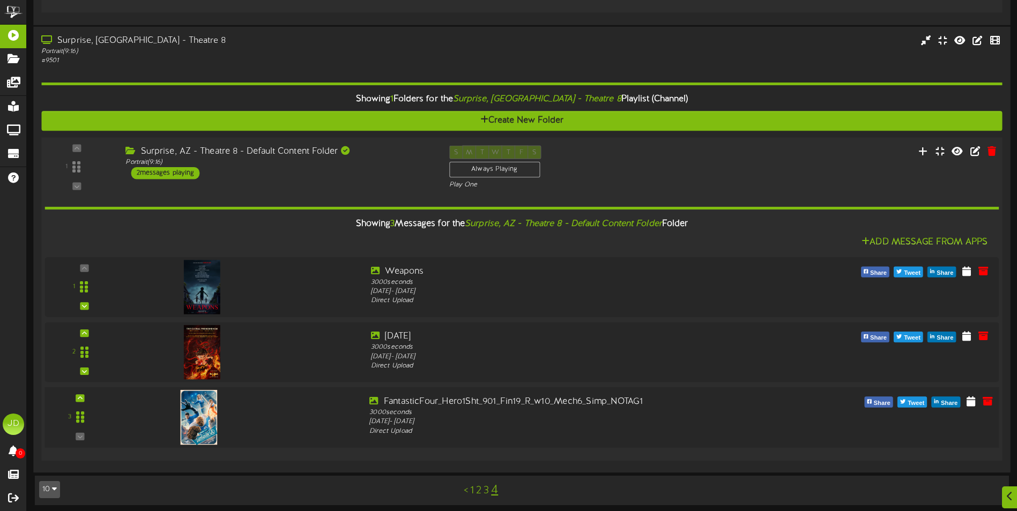
scroll to position [897, 0]
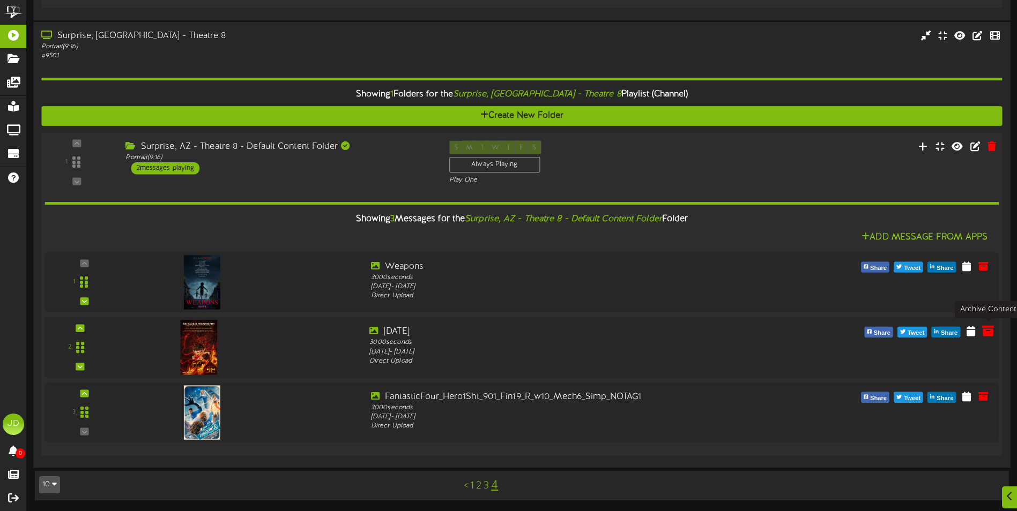
click at [987, 330] on icon at bounding box center [988, 331] width 12 height 12
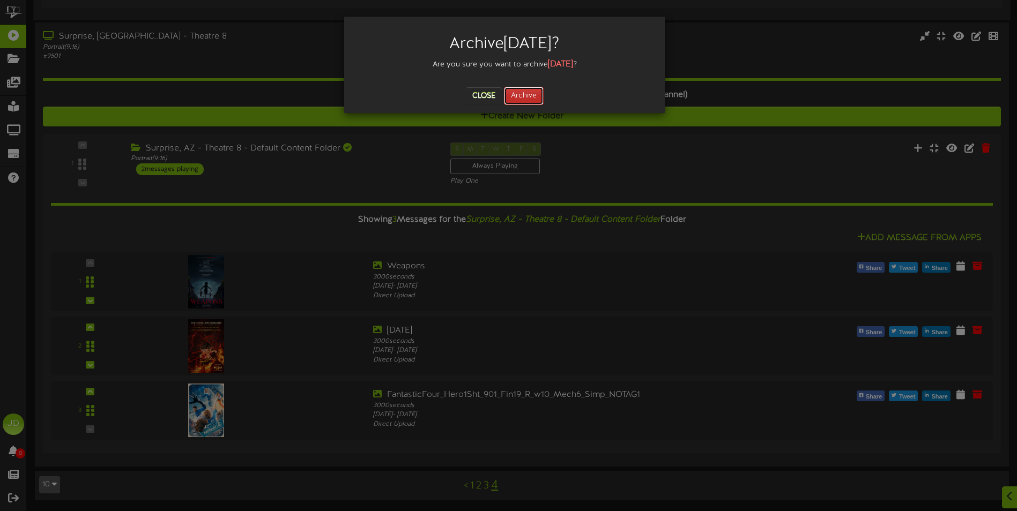
click at [532, 96] on button "Archive" at bounding box center [524, 96] width 40 height 18
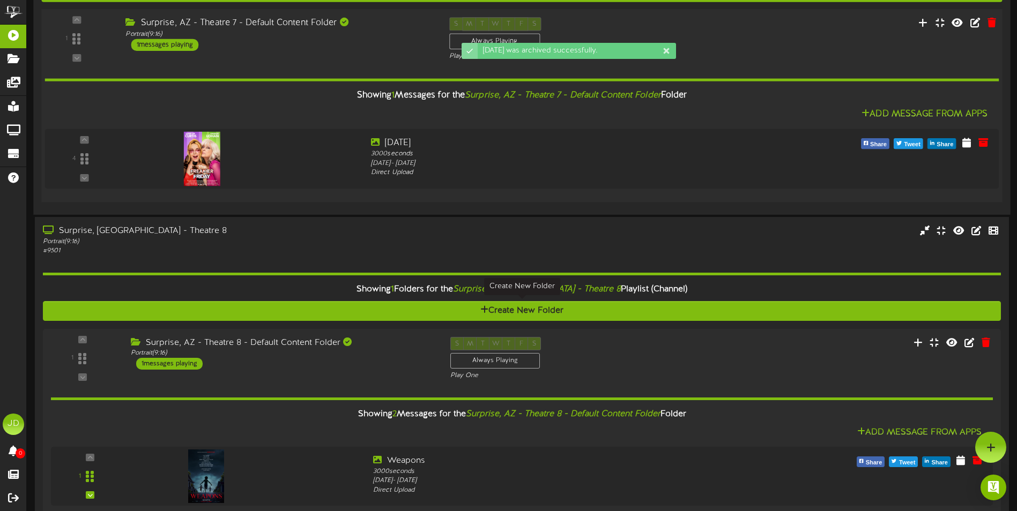
scroll to position [511, 0]
